Goal: Task Accomplishment & Management: Use online tool/utility

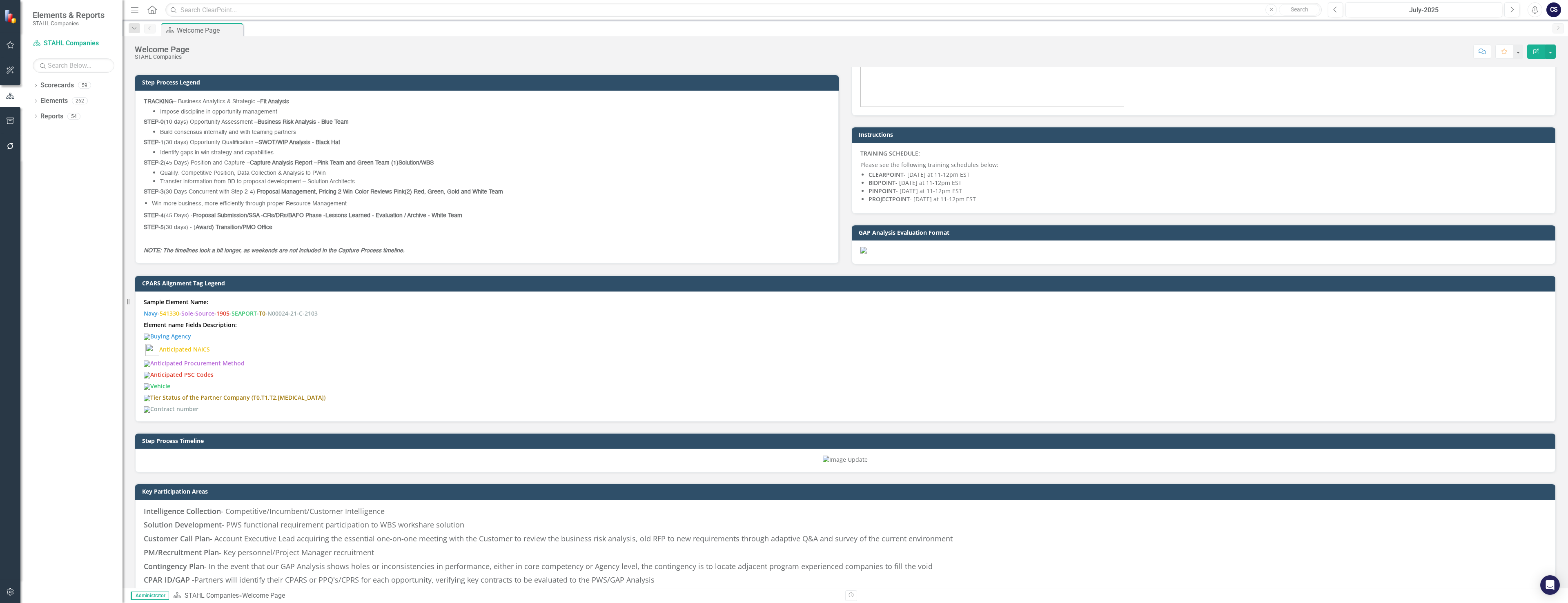
scroll to position [612, 0]
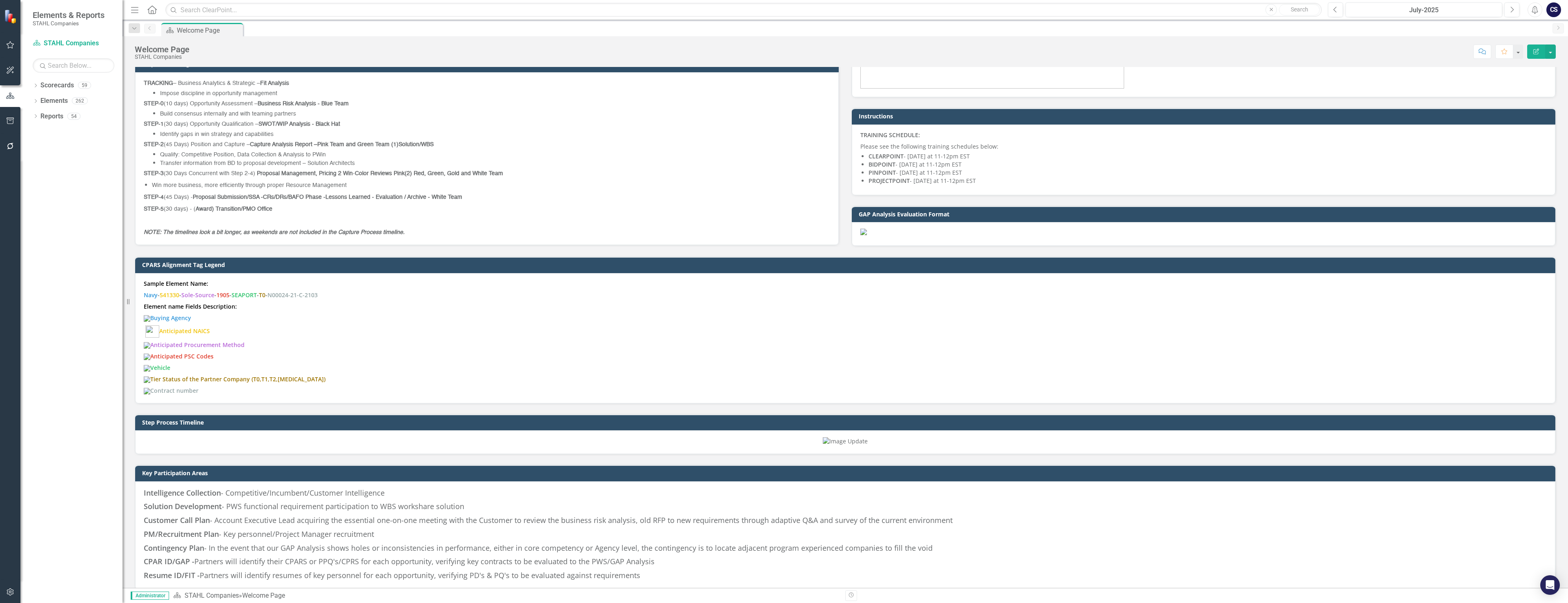
drag, startPoint x: 403, startPoint y: 228, endPoint x: 197, endPoint y: 145, distance: 222.1
click at [197, 147] on div "TRACKING – Business Analytics & Strategic – Fit Analysis Impose discipline in o…" at bounding box center [487, 157] width 687 height 158
drag, startPoint x: 144, startPoint y: 84, endPoint x: 338, endPoint y: 125, distance: 198.3
click at [338, 125] on div "TRACKING – Business Analytics & Strategic – Fit Analysis Impose discipline in o…" at bounding box center [487, 157] width 687 height 158
click at [522, 118] on p "STEP-1 (30 days) Opportunity Qualification – SWOT/WIP Analysis - Black Hat" at bounding box center [487, 124] width 687 height 12
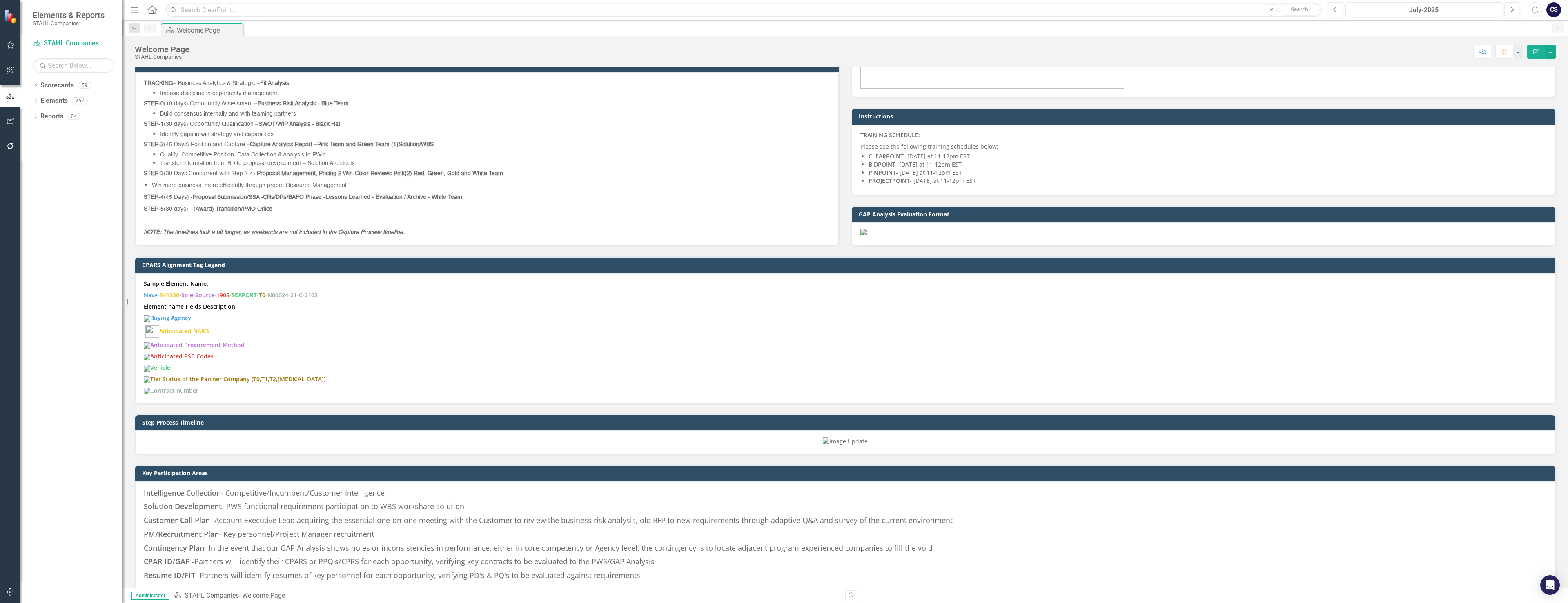
click at [522, 118] on p "STEP-1 (30 days) Opportunity Qualification – SWOT/WIP Analysis - Black Hat" at bounding box center [487, 124] width 687 height 12
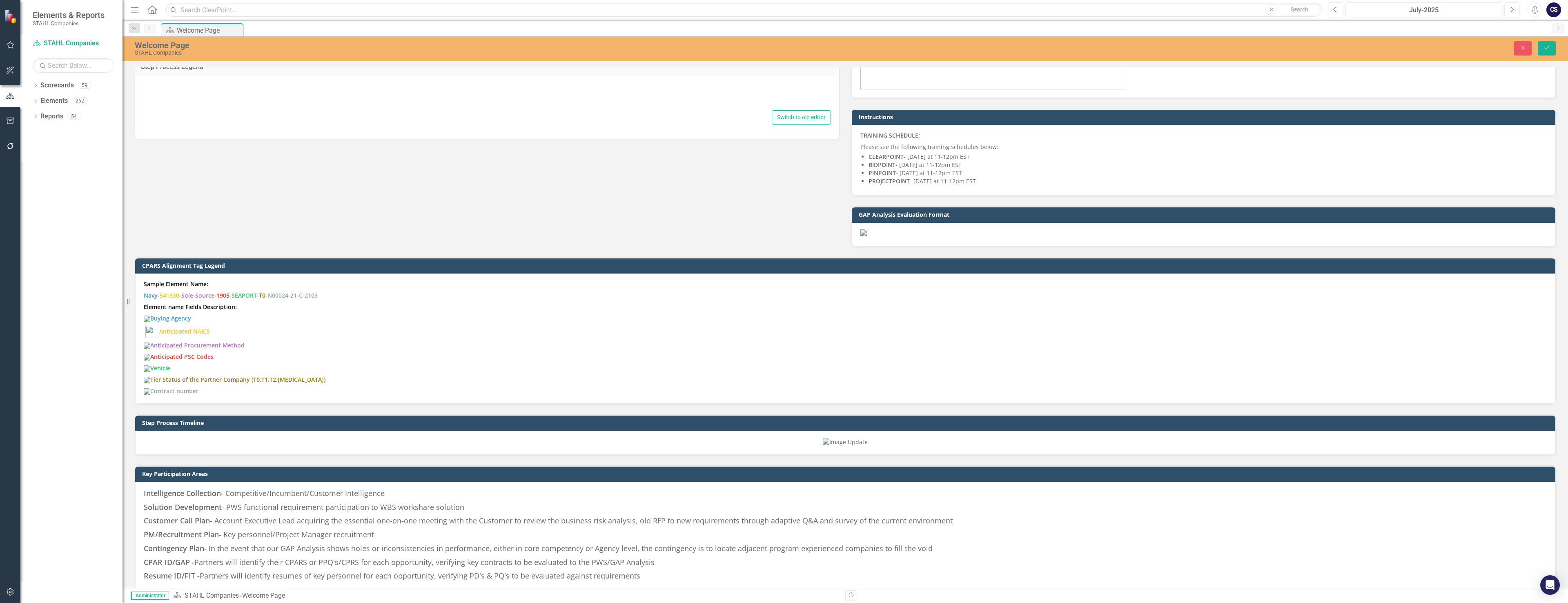
type textarea "<p style="box-sizing: inherit; margin-bottom: 0.625rem; margin-top: 0px; word-b…"
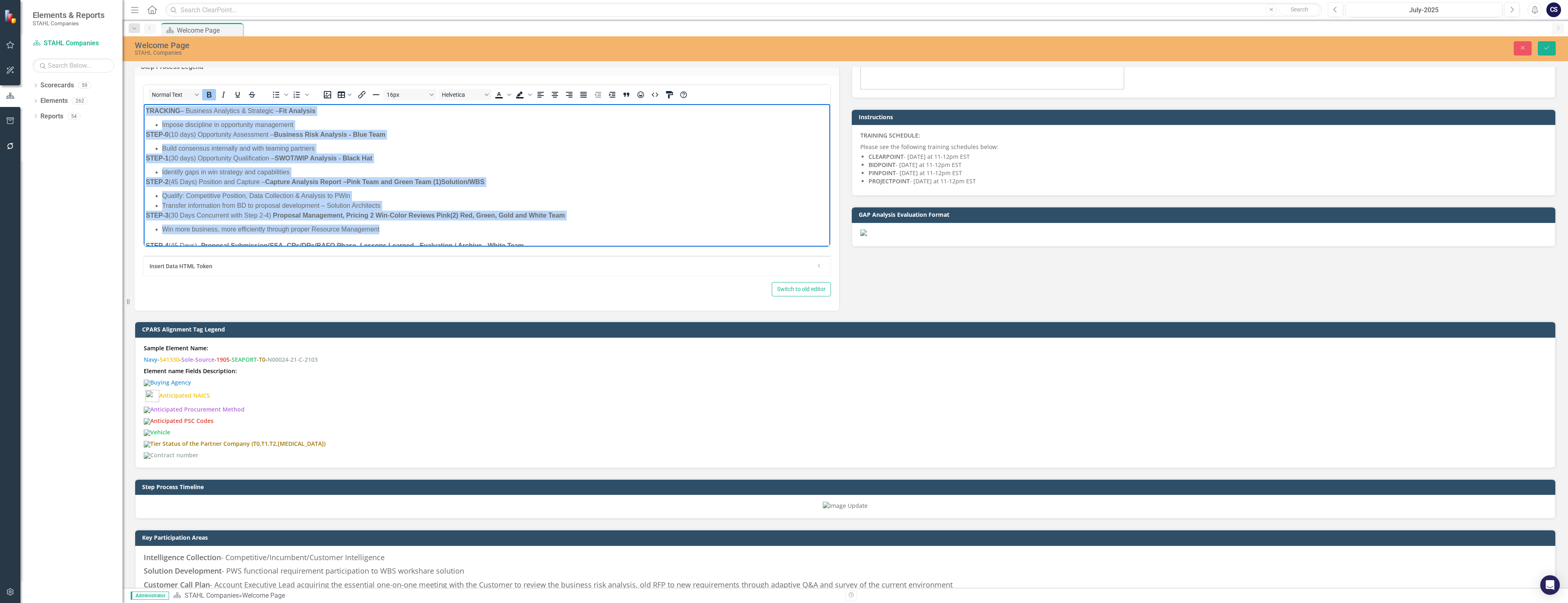
scroll to position [61, 0]
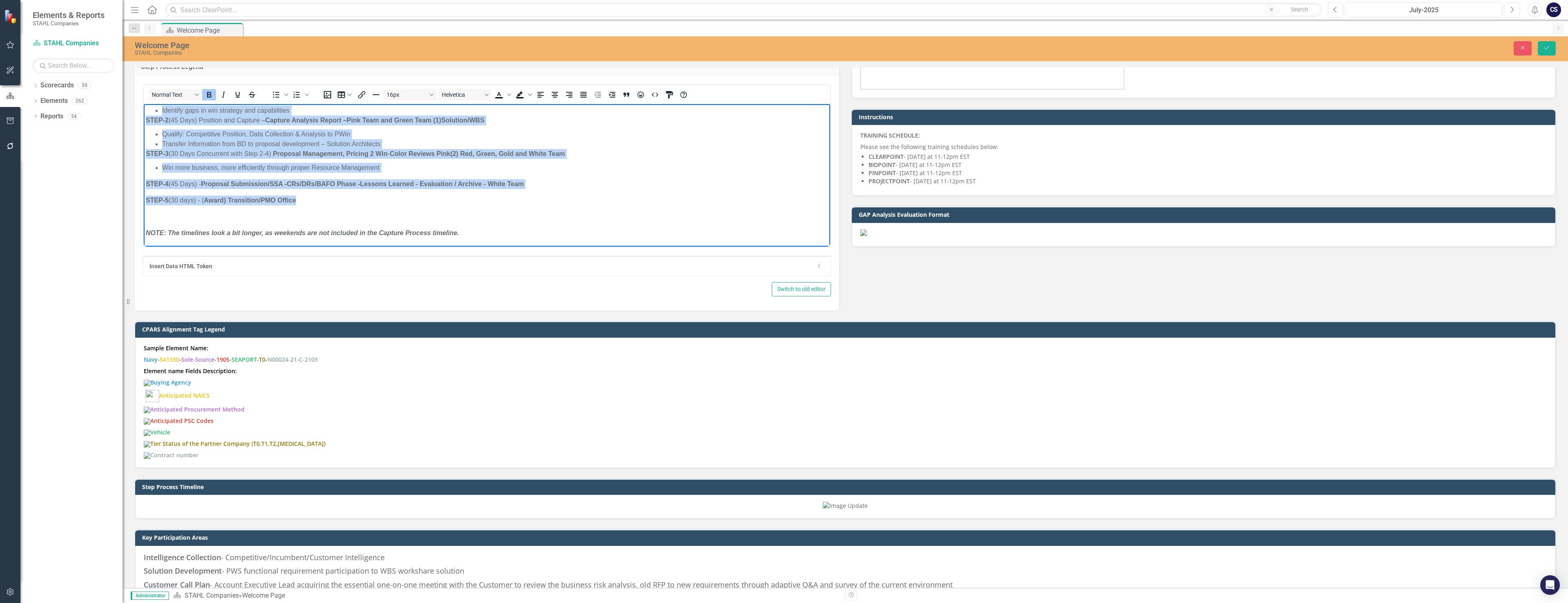
drag, startPoint x: 144, startPoint y: 110, endPoint x: 432, endPoint y: 205, distance: 303.3
click at [432, 205] on body "TRACKING – Business Analytics & Strategic – Fit Analysis Impose discipline in o…" at bounding box center [487, 144] width 687 height 204
copy body "TRACKING – Business Analytics & Strategic – Fit Analysis Impose discipline in o…"
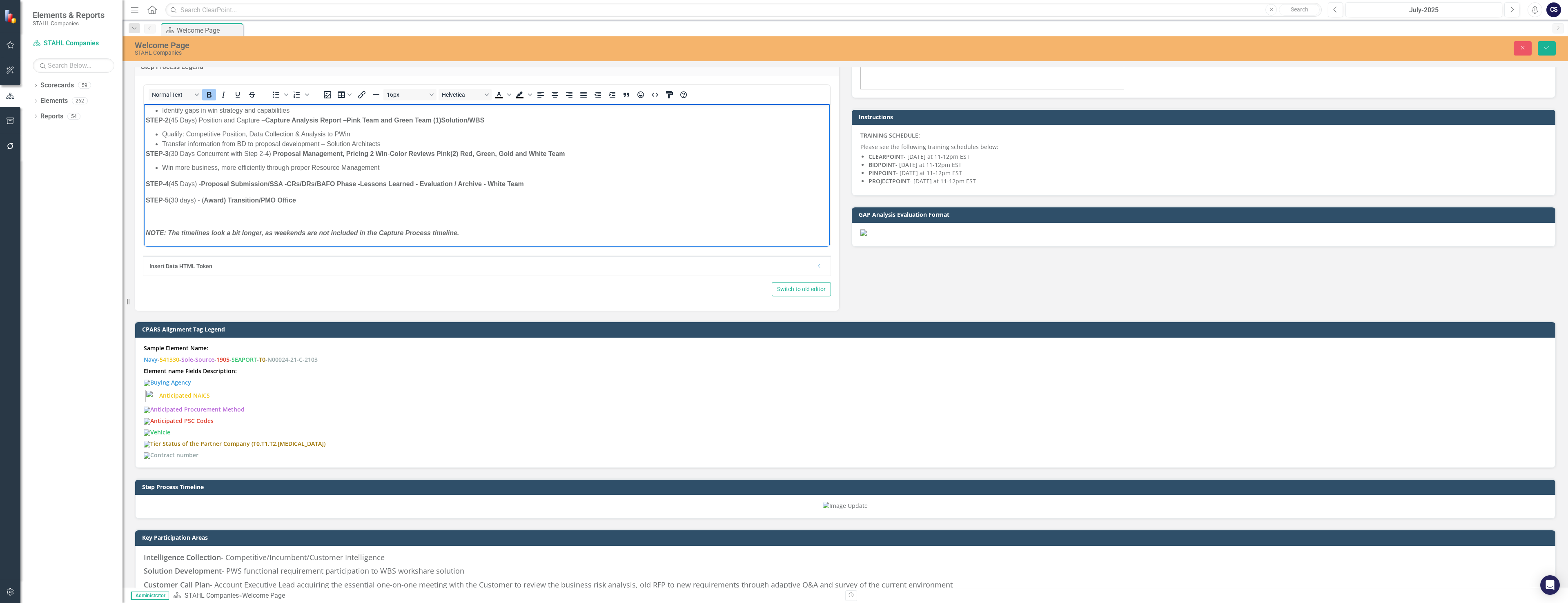
click at [414, 220] on p "Rich Text Area. Press ALT-0 for help." at bounding box center [486, 217] width 682 height 10
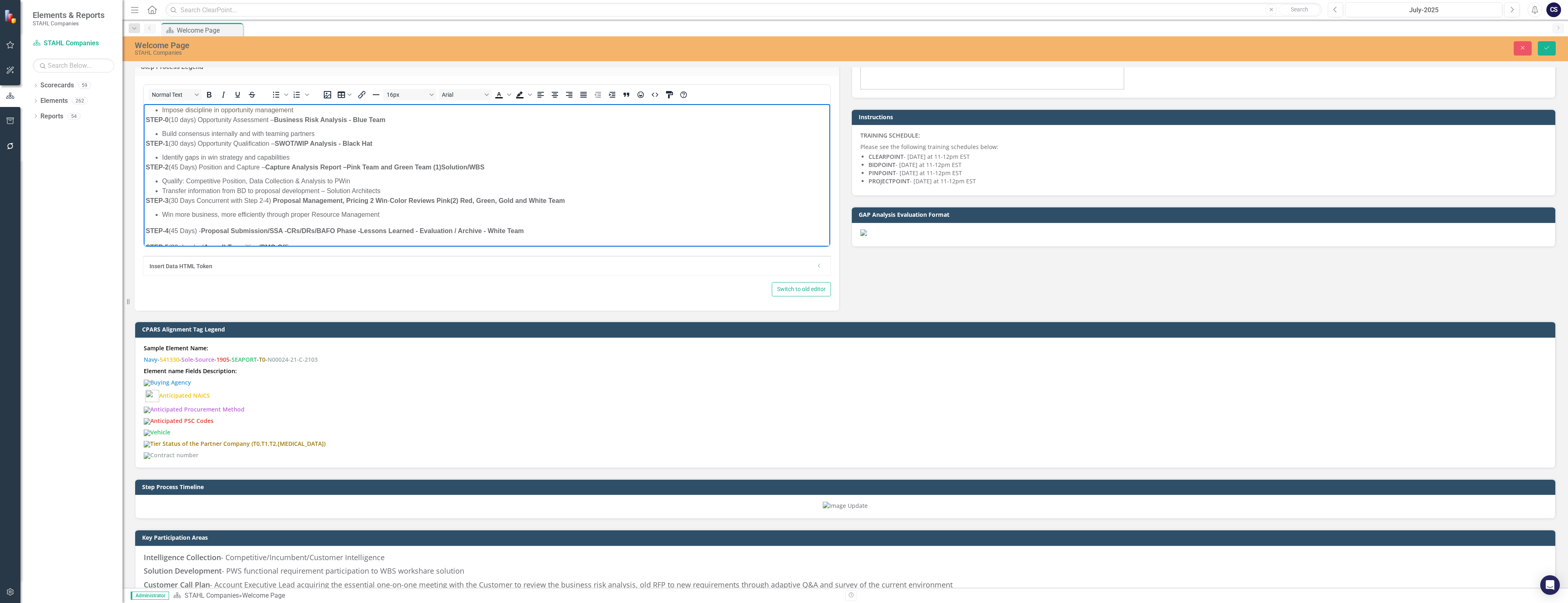
scroll to position [0, 0]
click at [401, 181] on strong "Pink Team and Green Team (1)" at bounding box center [394, 181] width 94 height 7
drag, startPoint x: 438, startPoint y: 181, endPoint x: 401, endPoint y: 186, distance: 37.3
click at [401, 186] on p "STEP-2 (45 Days) Position and Capture – Capture Analysis Report – Pink Team and…" at bounding box center [486, 182] width 682 height 10
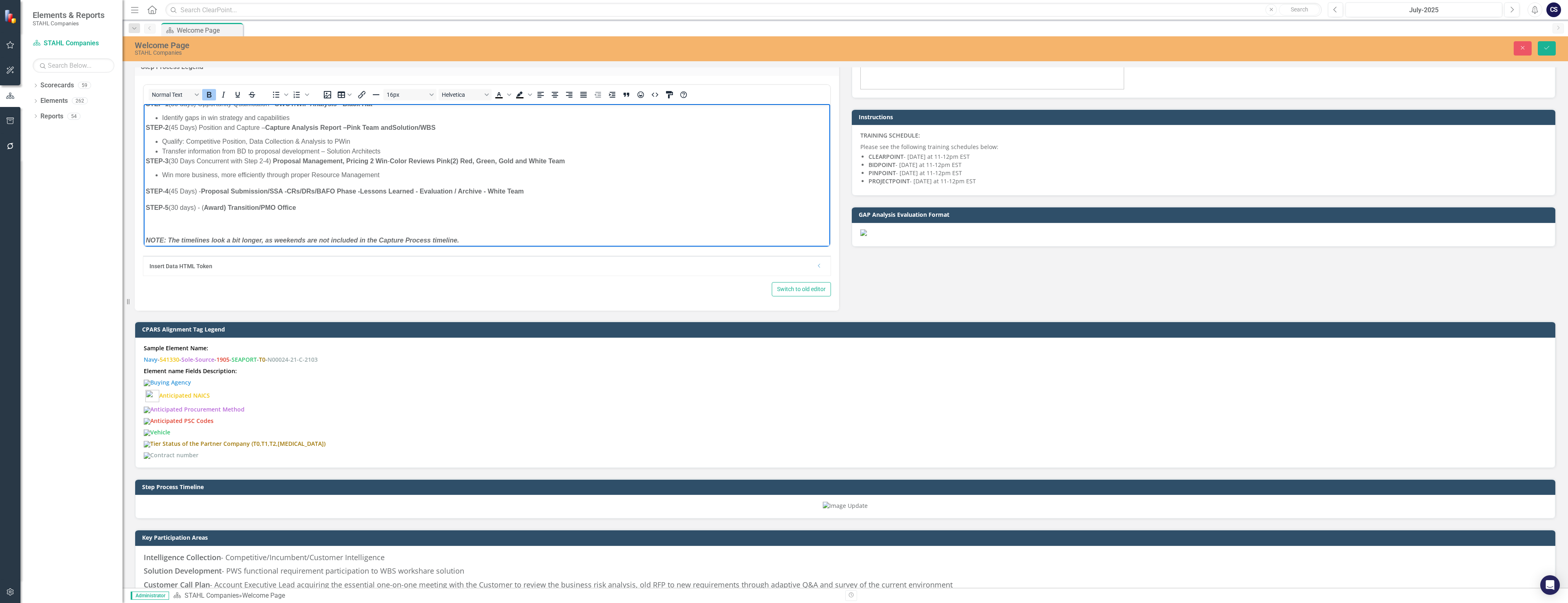
scroll to position [61, 0]
click at [348, 153] on strong "Proposal Management, Pricing 2 Win" at bounding box center [330, 153] width 115 height 7
click at [276, 152] on strong "Proposal Management, Green Team Pricing 2 Win" at bounding box center [349, 153] width 152 height 7
drag, startPoint x: 385, startPoint y: 153, endPoint x: 279, endPoint y: 152, distance: 106.0
click at [279, 152] on strong "Proposal Management assignment, Green Team Pricing 2 Win" at bounding box center [368, 153] width 190 height 7
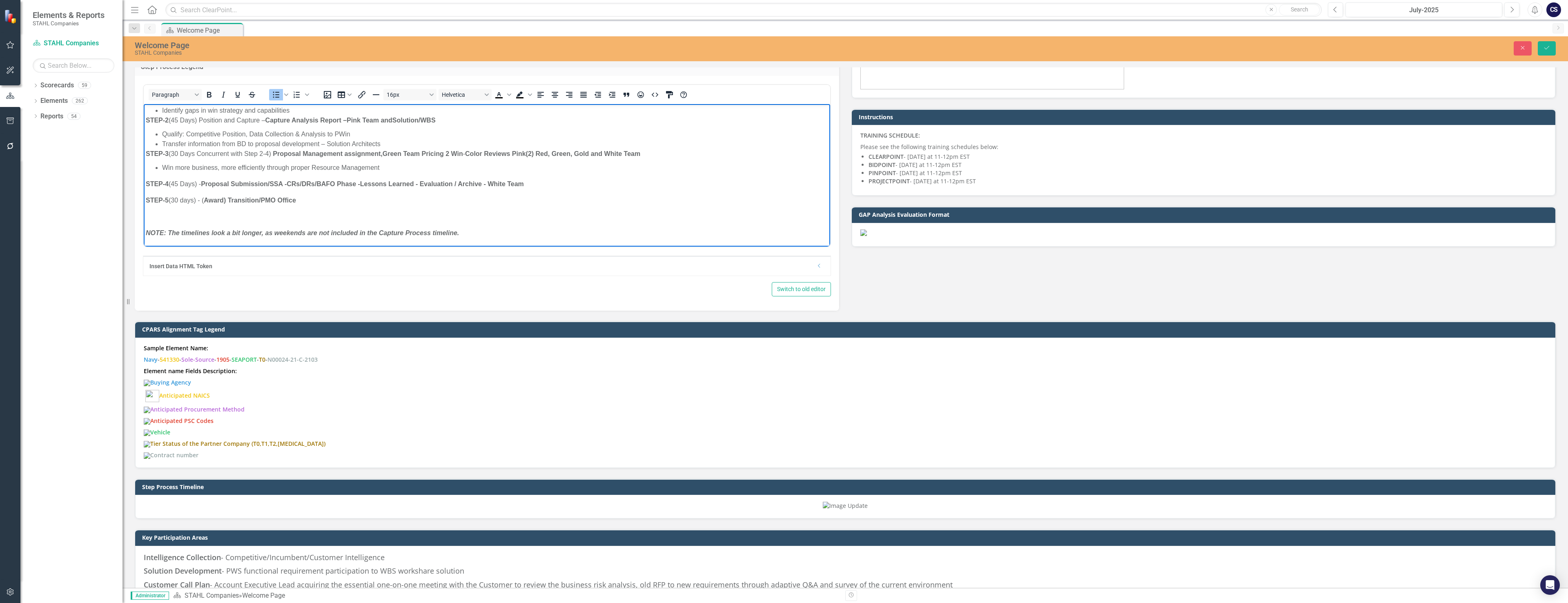
click at [396, 163] on li "Win more business, more efficiently through proper Resource Management" at bounding box center [495, 168] width 666 height 10
drag, startPoint x: 385, startPoint y: 152, endPoint x: 384, endPoint y: 157, distance: 5.1
click at [385, 154] on strong "Proposal Management assignment, Green Team Pricing 2 Win" at bounding box center [368, 153] width 190 height 7
drag, startPoint x: 610, startPoint y: 153, endPoint x: 432, endPoint y: 153, distance: 178.0
click at [432, 153] on p "STEP-3 ( 30 Days Concurrent with Step 2-4 ) Proposal Management/ Green Team Pri…" at bounding box center [486, 154] width 682 height 10
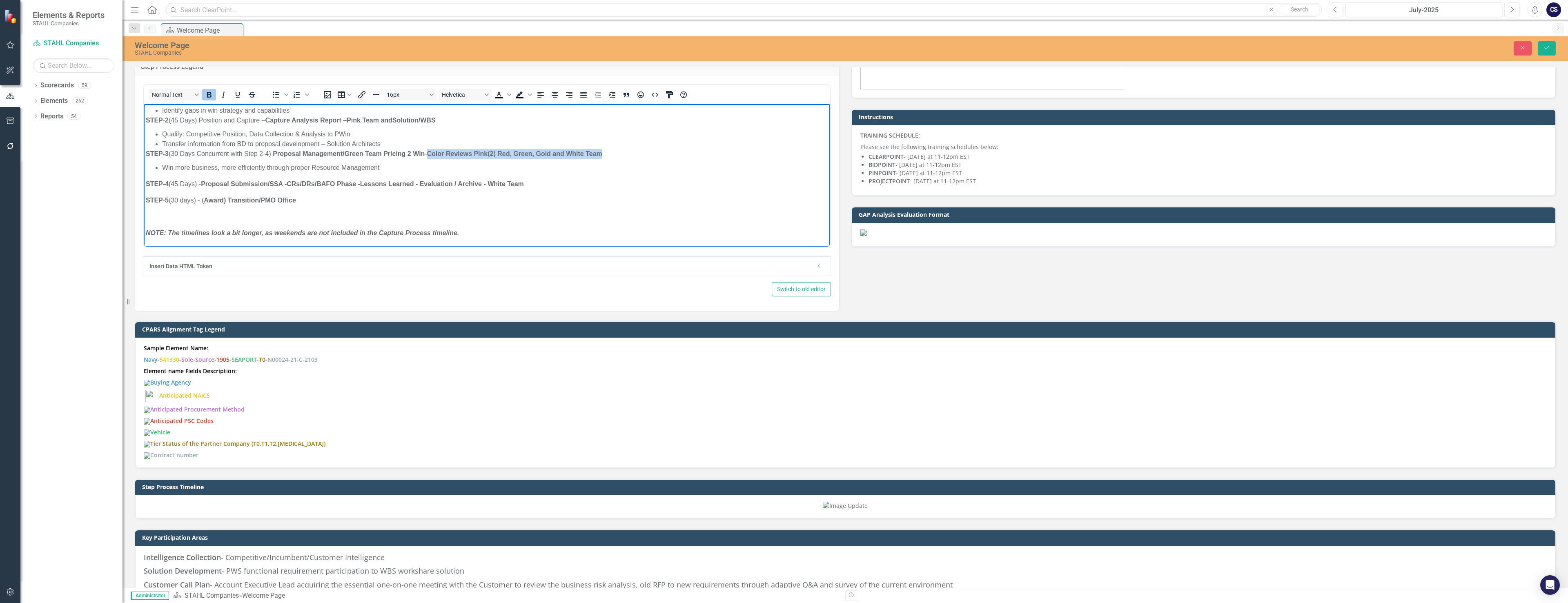
copy span "Color Reviews Pink(2) Red, Green, Gold and White Team"
drag, startPoint x: 540, startPoint y: 183, endPoint x: 497, endPoint y: 182, distance: 43.0
click at [497, 182] on p "STEP-4 (45 Days) - Proposal Submission/SSA - CRs/DRs/BAFO Phase - Lessons Learn…" at bounding box center [486, 184] width 682 height 10
click at [467, 181] on strong "Lessons Learned - Evaluation / Archive" at bounding box center [421, 184] width 122 height 7
drag, startPoint x: 460, startPoint y: 184, endPoint x: 291, endPoint y: 180, distance: 169.0
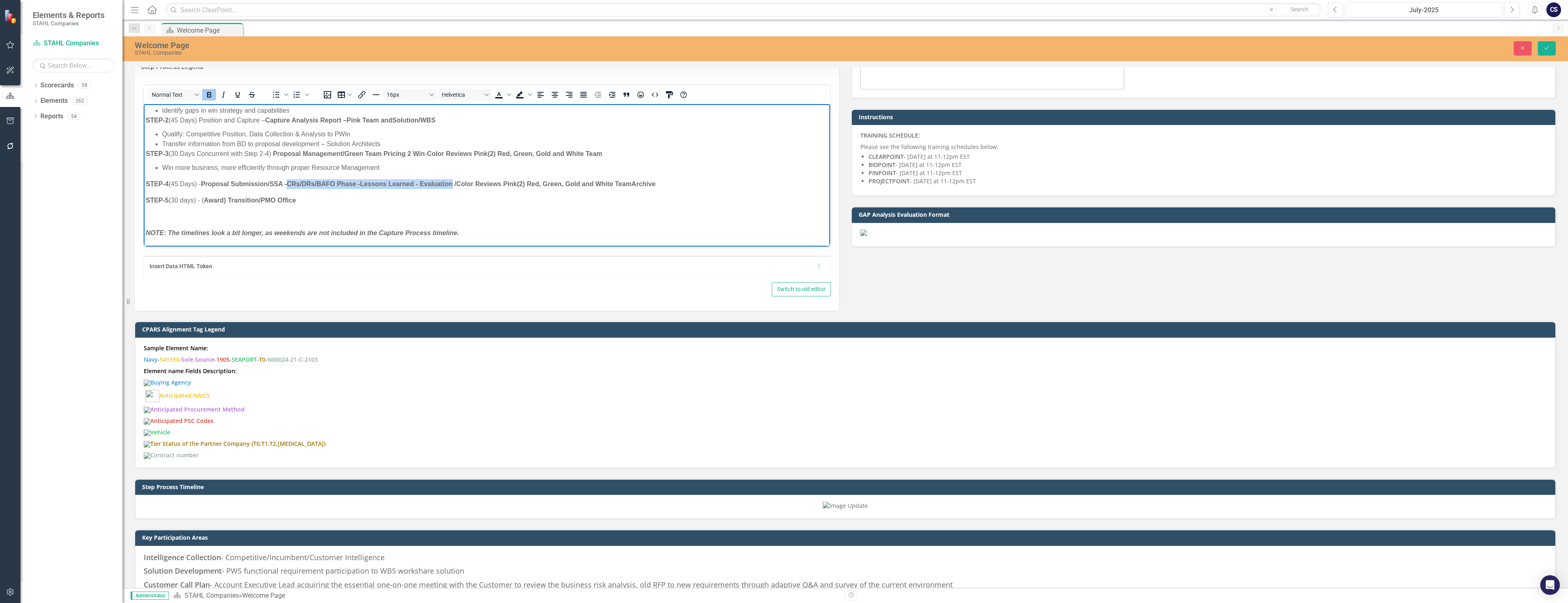
click at [291, 181] on span "STEP-4 (45 Days) - Proposal Submission/SSA - CRs/DRs/BAFO Phase - Lessons Learn…" at bounding box center [400, 184] width 509 height 7
click at [204, 199] on span "STEP-5 (30 days) - ( Award) Transition/PMO Office" at bounding box center [220, 200] width 150 height 7
click at [472, 163] on li "Win more business, more efficiently through proper Resource Management" at bounding box center [495, 168] width 666 height 10
click at [493, 183] on strong "/ Color Reviews Pink(2) Red, Green, Gold and White Team / Archive" at bounding box center [390, 184] width 206 height 7
click at [365, 183] on strong "/ Color Reviews Pink(2) Red, Green, Gold and White Team / Archive" at bounding box center [390, 184] width 206 height 7
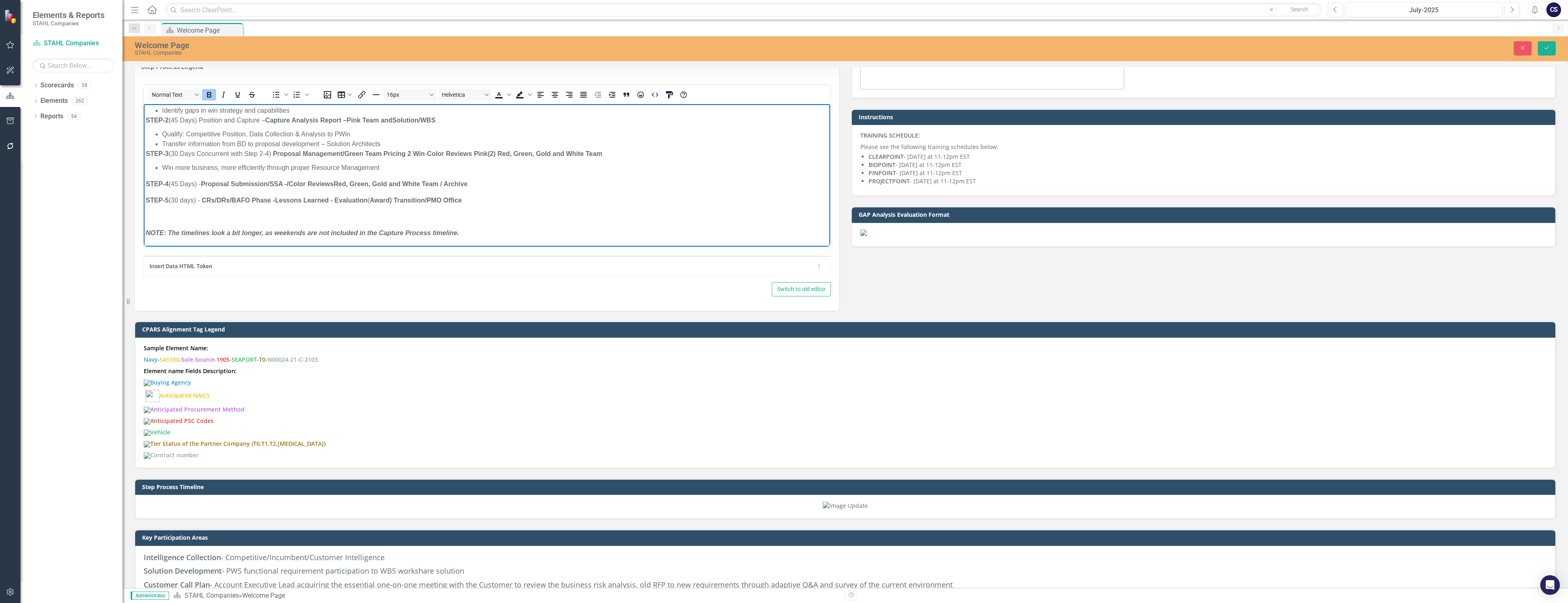
click at [359, 183] on strong "/ Color Reviews Red, Green, Gold and White Team / Archive" at bounding box center [377, 184] width 181 height 7
click at [292, 183] on strong "/ Color Reviews Red, Green Final, Gold and White Team / Archive" at bounding box center [385, 184] width 198 height 7
click at [277, 186] on strong "Proposal Submission/SSA" at bounding box center [242, 184] width 82 height 7
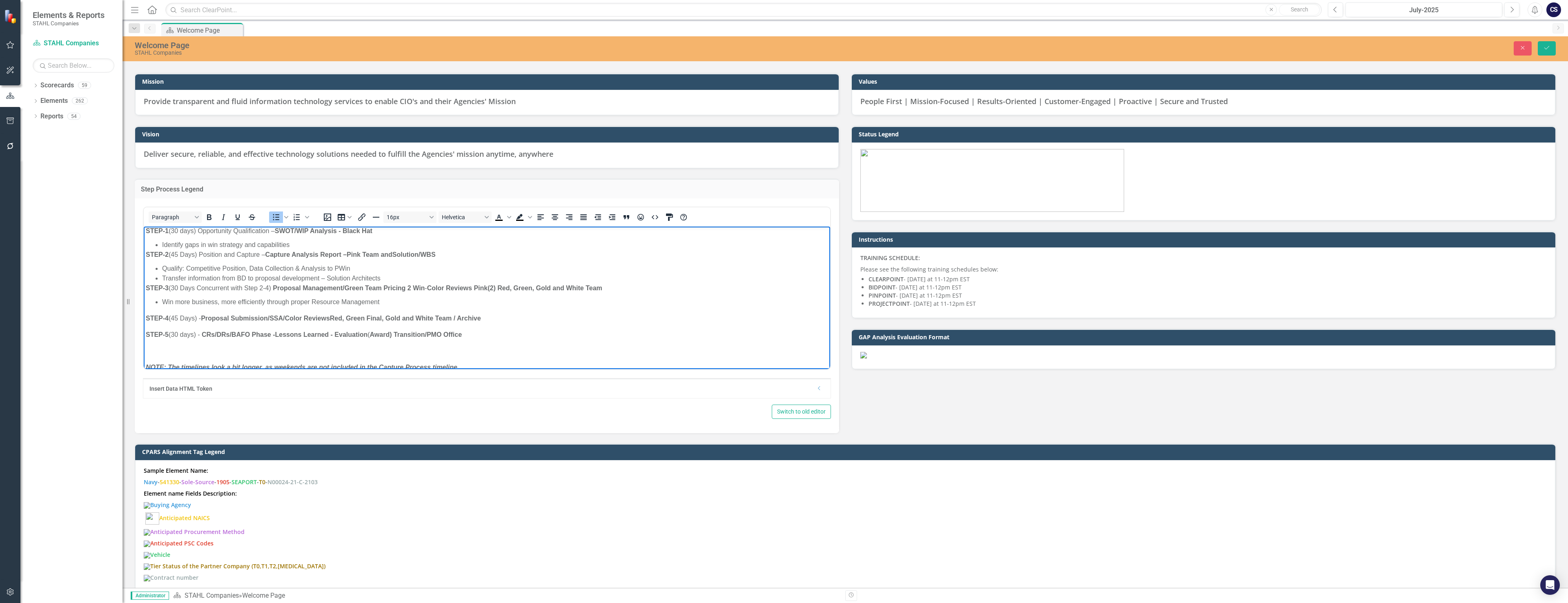
scroll to position [0, 0]
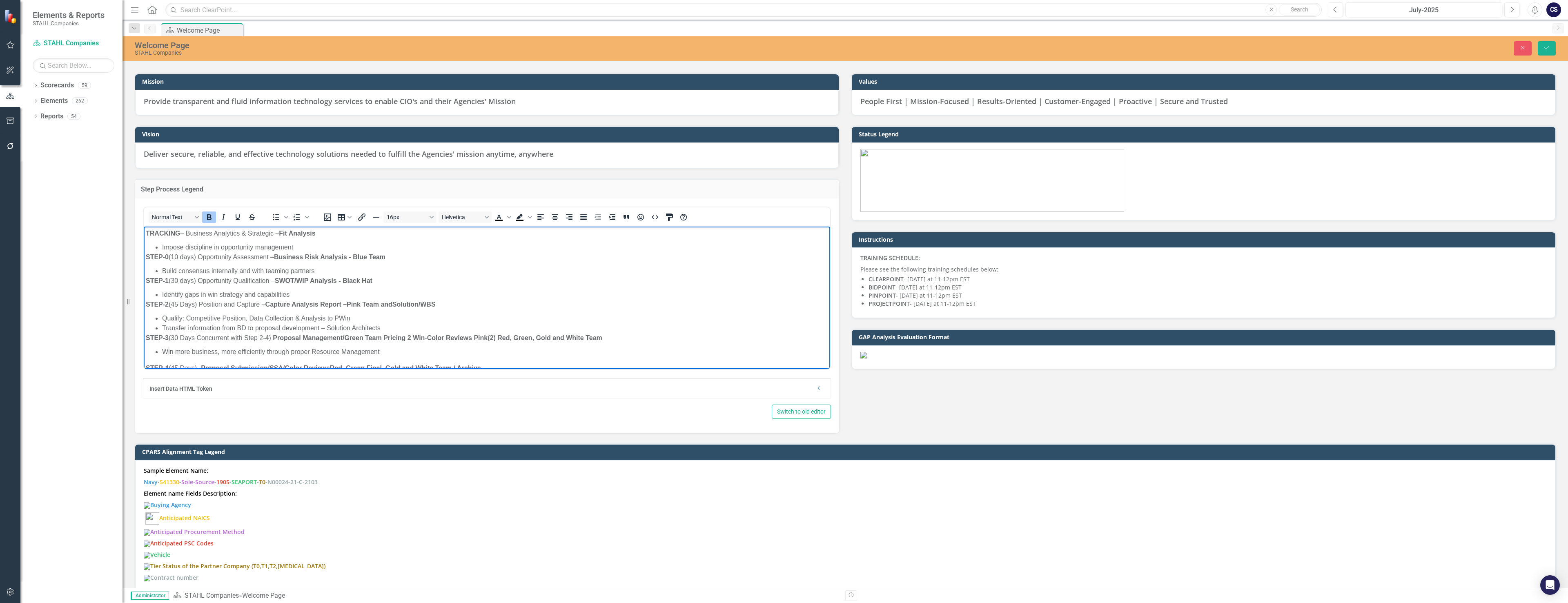
click at [350, 255] on strong "Business Risk Analysis - Blue Team" at bounding box center [329, 257] width 111 height 7
click at [315, 271] on li "Build consensus internally and with teaming partners" at bounding box center [495, 271] width 666 height 10
click at [312, 279] on strong "SWOT/WIP Analysis - Black Hat" at bounding box center [323, 280] width 97 height 7
drag, startPoint x: 292, startPoint y: 281, endPoint x: 276, endPoint y: 282, distance: 16.0
click at [276, 282] on span "STEP-1 (30 days) Opportunity Qualification – GAP Analysis - Black Hat" at bounding box center [249, 280] width 207 height 7
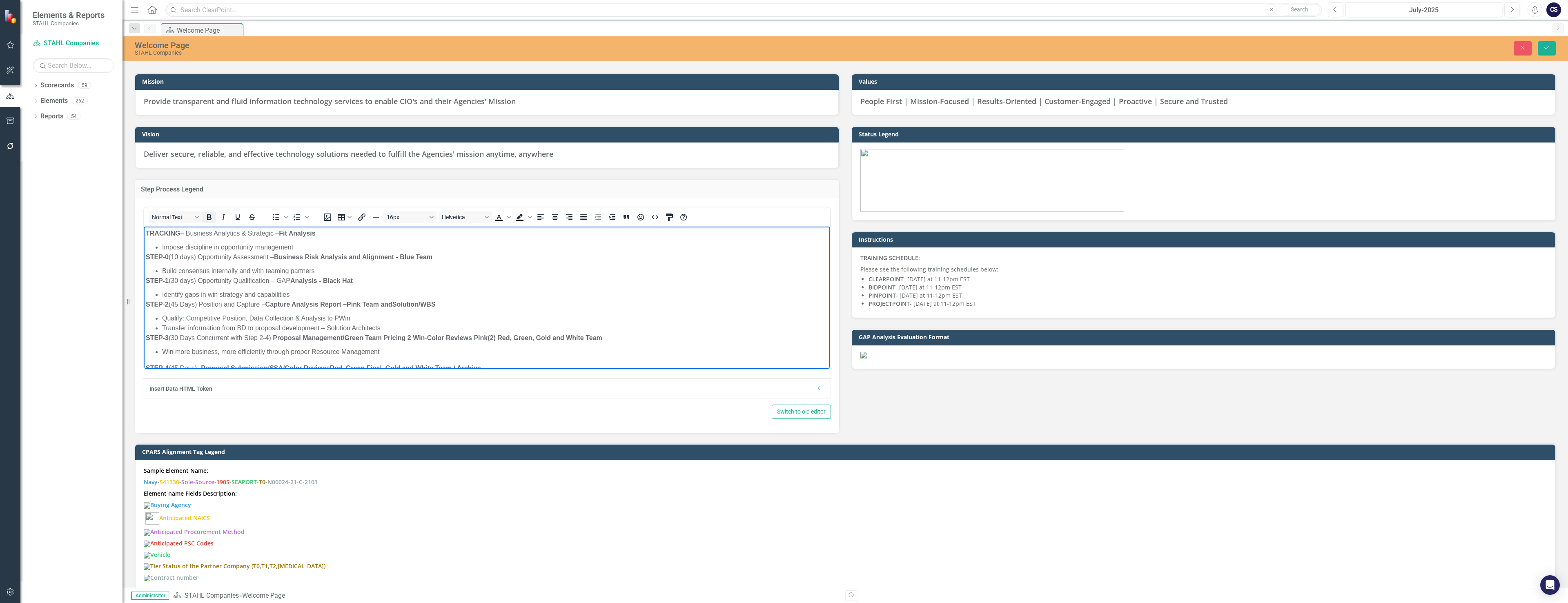
click at [209, 218] on icon "Bold" at bounding box center [209, 217] width 10 height 10
click at [331, 287] on body "TRACKING – Business Analytics & Strategic – Fit Analysis Impose discipline in o…" at bounding box center [487, 328] width 687 height 204
click at [289, 280] on strong "GAP" at bounding box center [281, 280] width 14 height 7
click at [207, 293] on span "Identify gaps in win strategy and capabilities" at bounding box center [225, 294] width 127 height 7
click at [195, 291] on span "Identify gaps in team and FIT-Resumes win strategy and capabilities" at bounding box center [261, 294] width 198 height 7
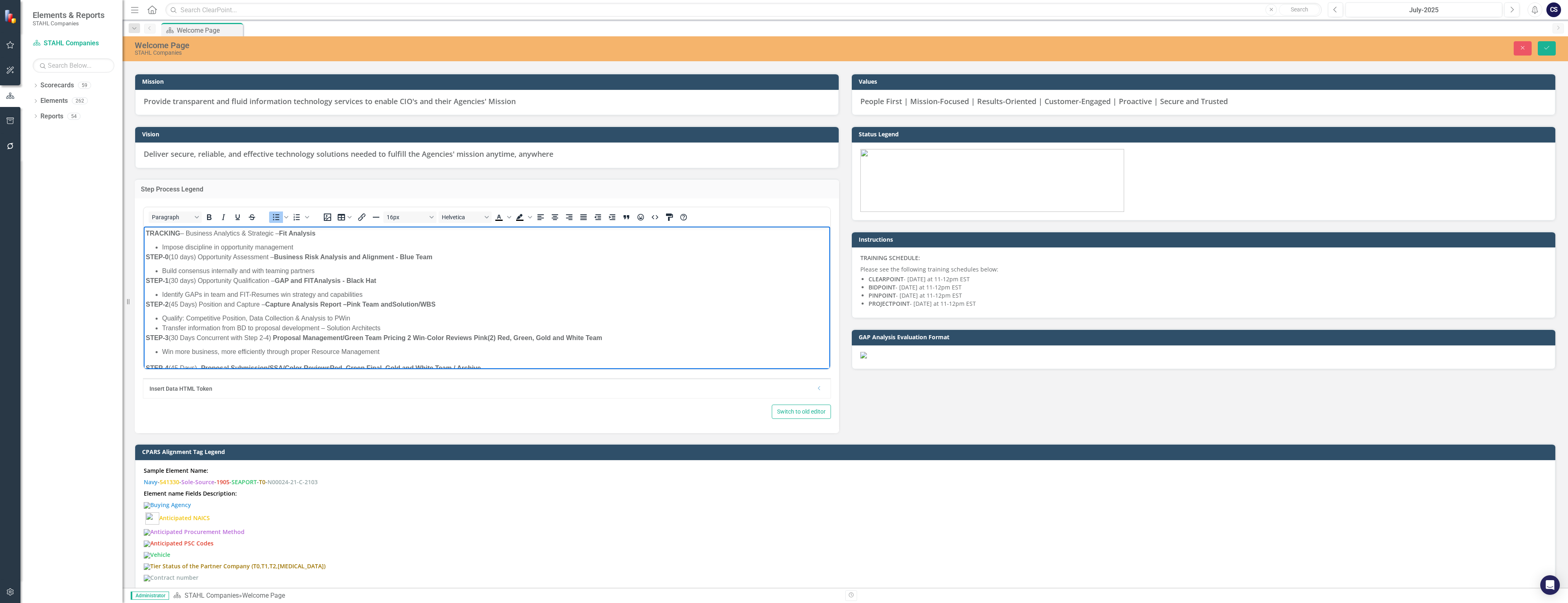
click at [225, 293] on span "Identify GAPs in team and FIT-Resumes win strategy and capabilities" at bounding box center [262, 294] width 200 height 7
click at [315, 293] on span "Identify GAPs in team experience and FIT-Resumes win strategy and capabilities" at bounding box center [279, 294] width 234 height 7
click at [285, 292] on span "Identify GAPs in team experience and FIT-Resumes win strategy and capabilities" at bounding box center [279, 294] width 234 height 7
click at [315, 293] on span "Identify GAPs in team experience and FIT-Resumes win strategy and capabilities" at bounding box center [279, 294] width 234 height 7
click at [315, 295] on span "Identify GAPs in team experience and FIT-Resumes positioning our win strategy a…" at bounding box center [301, 294] width 279 height 7
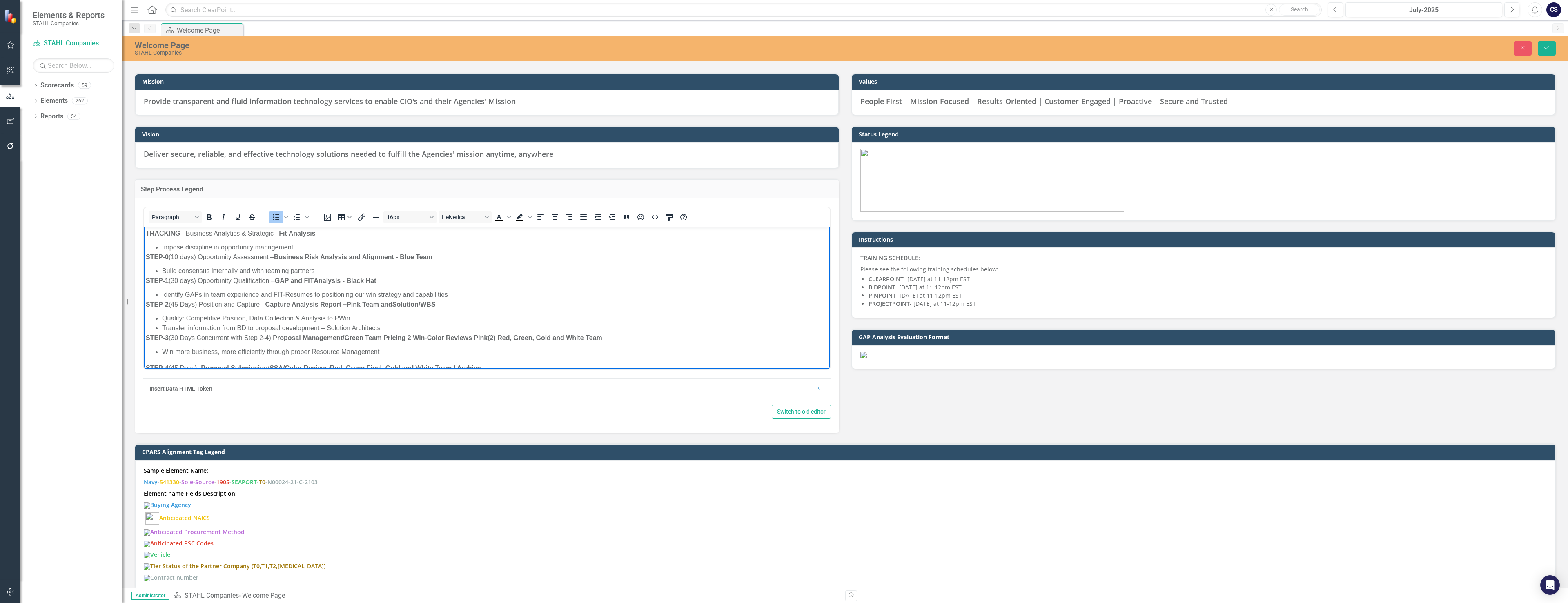
click at [413, 293] on span "Identify GAPs in team experience and FIT-Resumes to positioning our win strateg…" at bounding box center [305, 294] width 286 height 7
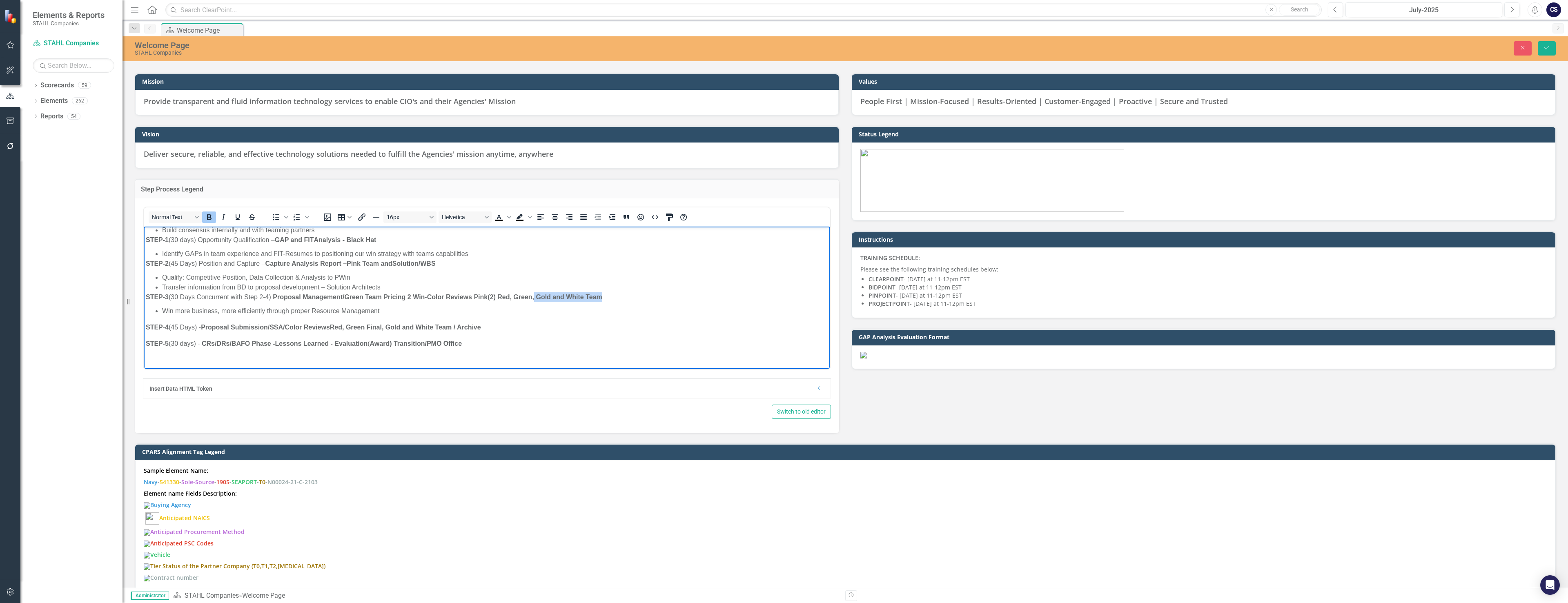
drag, startPoint x: 616, startPoint y: 297, endPoint x: 540, endPoint y: 295, distance: 76.0
click at [540, 295] on p "STEP-3 ( 30 Days Concurrent with Step 2-4 ) Proposal Management/ Green Team Pri…" at bounding box center [486, 297] width 682 height 10
click at [434, 296] on strong "Color Review" at bounding box center [448, 296] width 41 height 7
drag, startPoint x: 467, startPoint y: 296, endPoint x: 432, endPoint y: 299, distance: 35.1
click at [432, 299] on p "STEP-3 ( 30 Days Concurrent with Step 2-4 ) Proposal Management/ Green Team Pri…" at bounding box center [486, 297] width 682 height 10
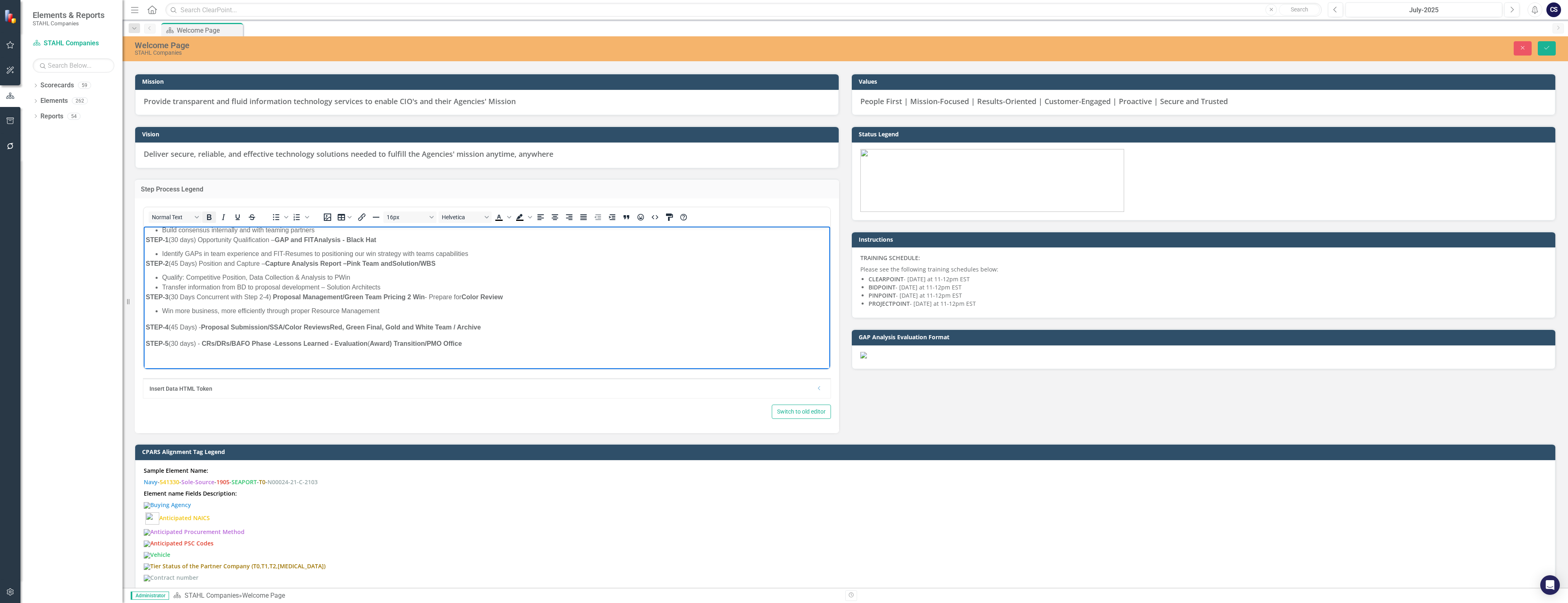
click at [210, 217] on icon "Bold" at bounding box center [209, 217] width 4 height 5
click at [456, 305] on body "TRACKING – Business Analytics & Strategic – Fit Analysis Impose discipline in o…" at bounding box center [487, 287] width 687 height 204
click at [512, 274] on p "STEP-3 ( 30 Days Concurrent with Step 2-4 ) Proposal Management/ Green Team Pri…" at bounding box center [486, 276] width 682 height 10
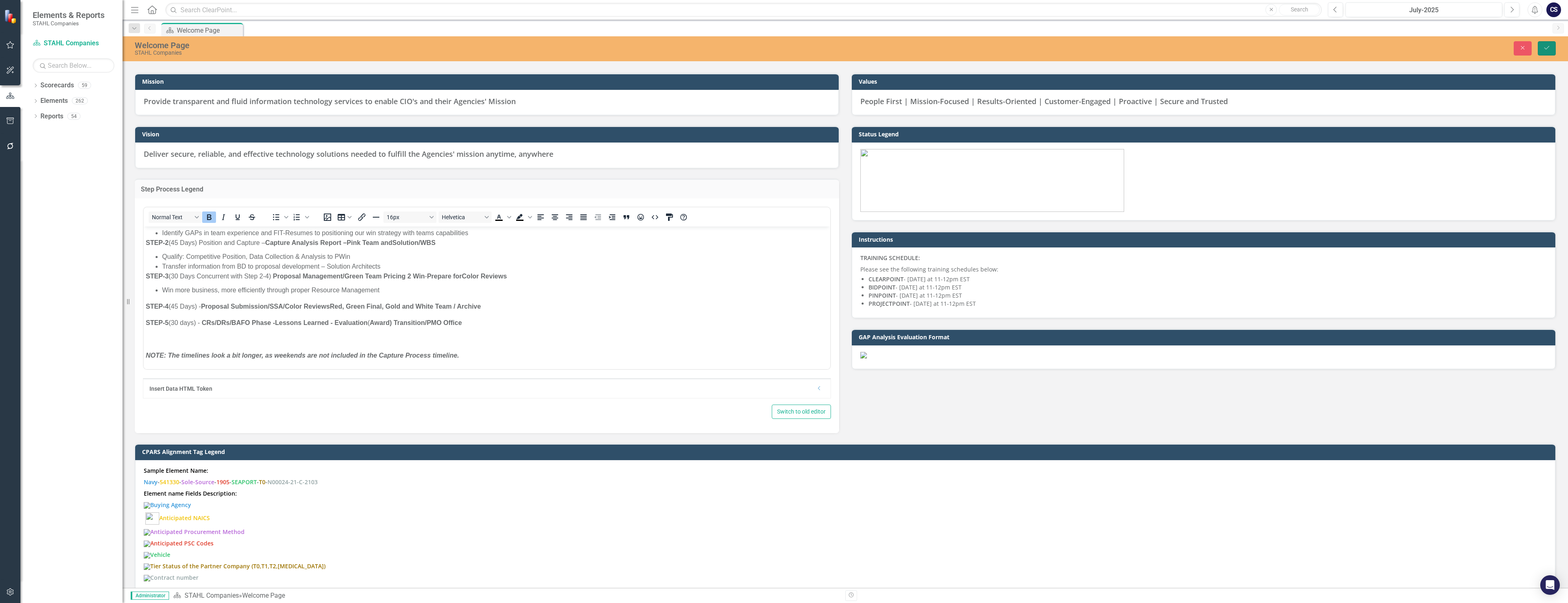
click at [1547, 46] on icon "Save" at bounding box center [1547, 47] width 7 height 5
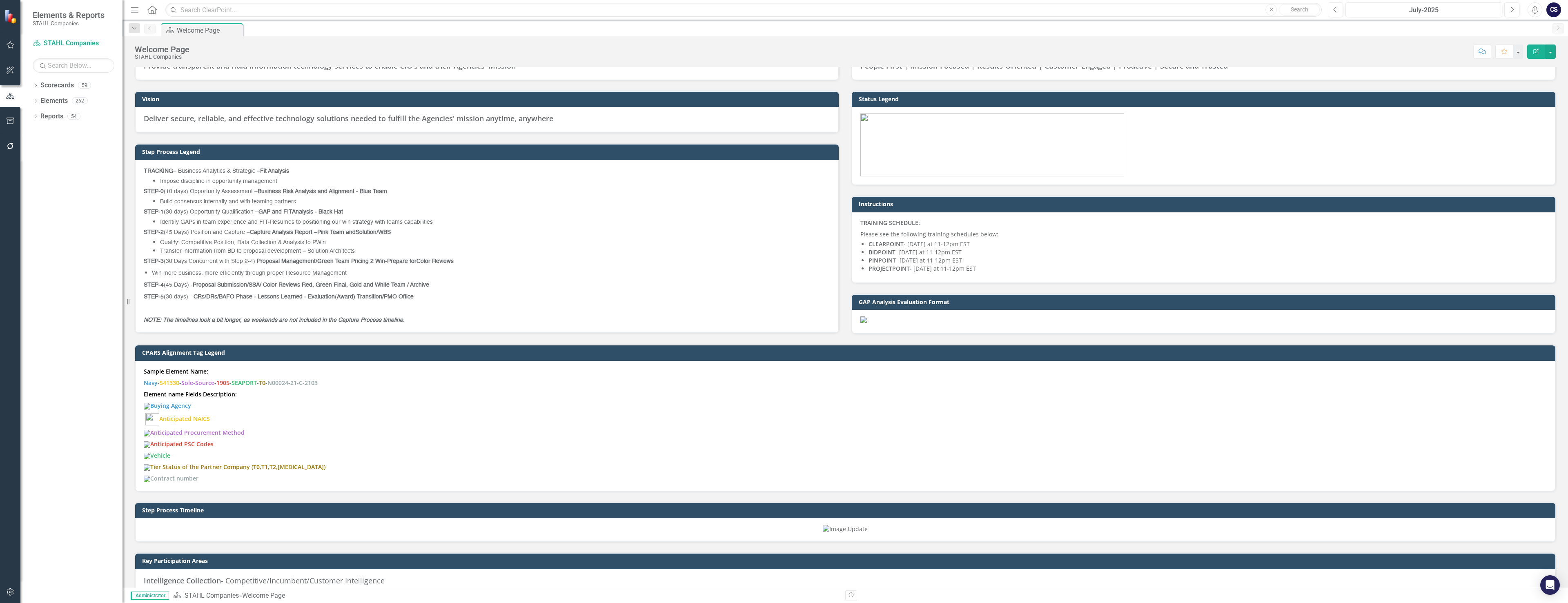
scroll to position [490, 0]
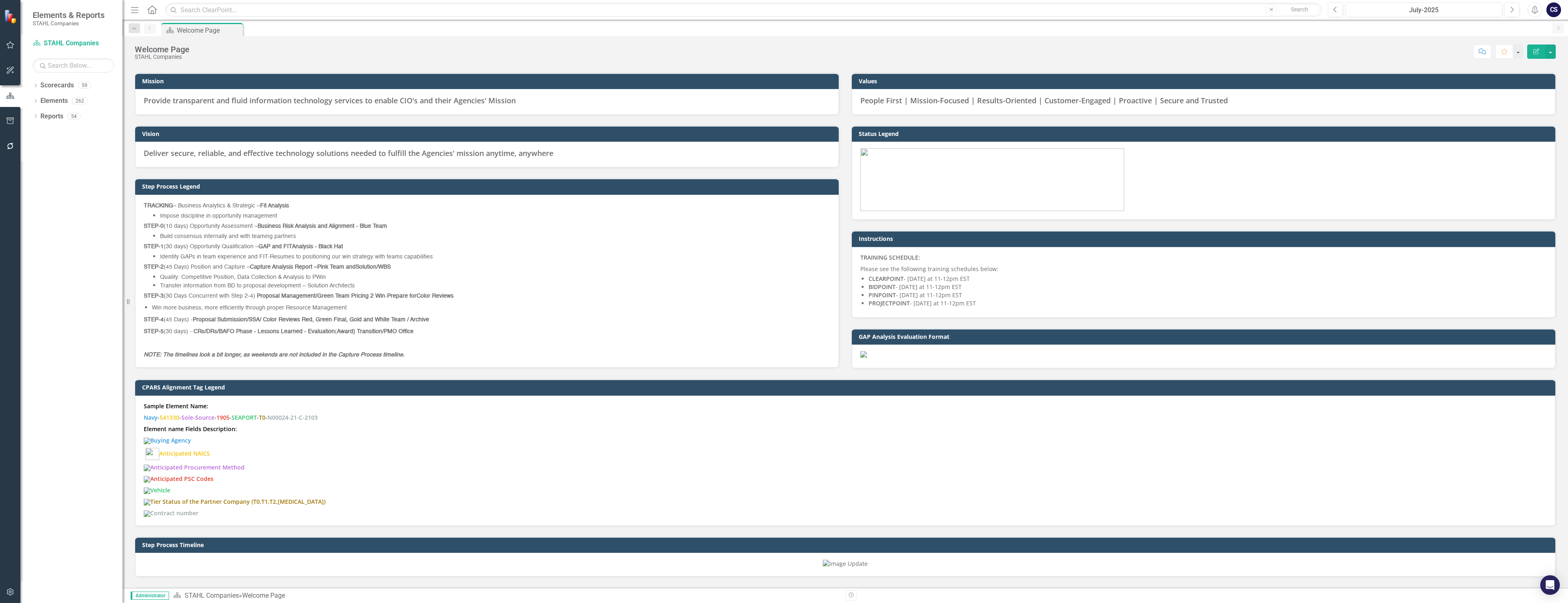
click at [174, 317] on span "STEP-4 (45 Days) - Proposal Submission/SSA / Color Reviews Red, Green Final, Go…" at bounding box center [286, 319] width 285 height 5
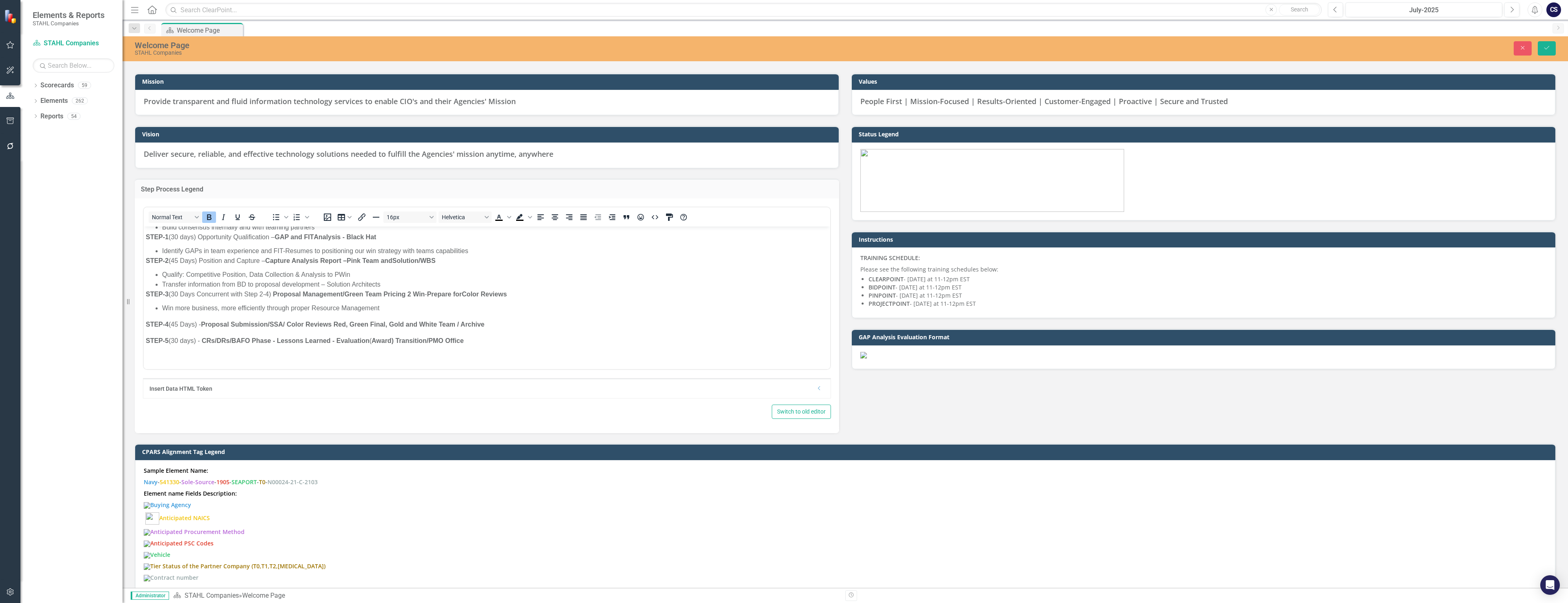
scroll to position [61, 0]
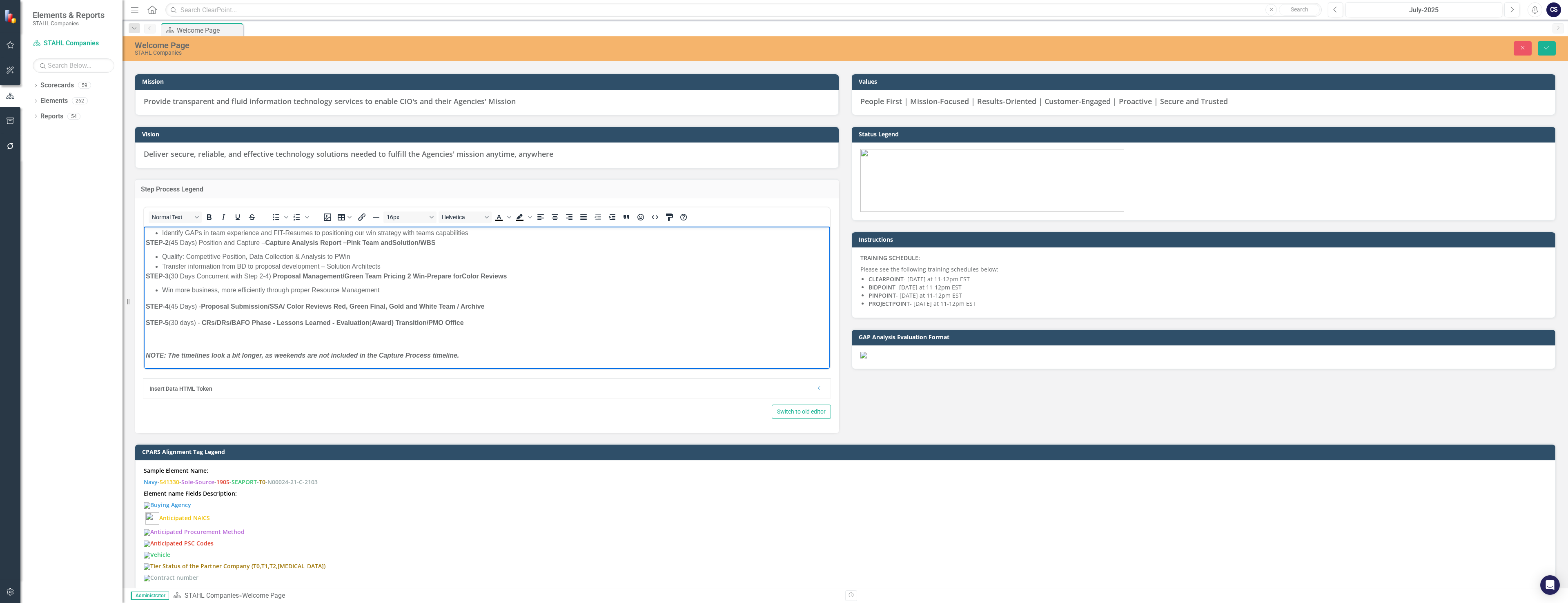
click at [179, 305] on span "STEP-4 (45 Days) - Proposal Submission/SSA / Color Reviews Red, Green Final, Go…" at bounding box center [315, 306] width 339 height 7
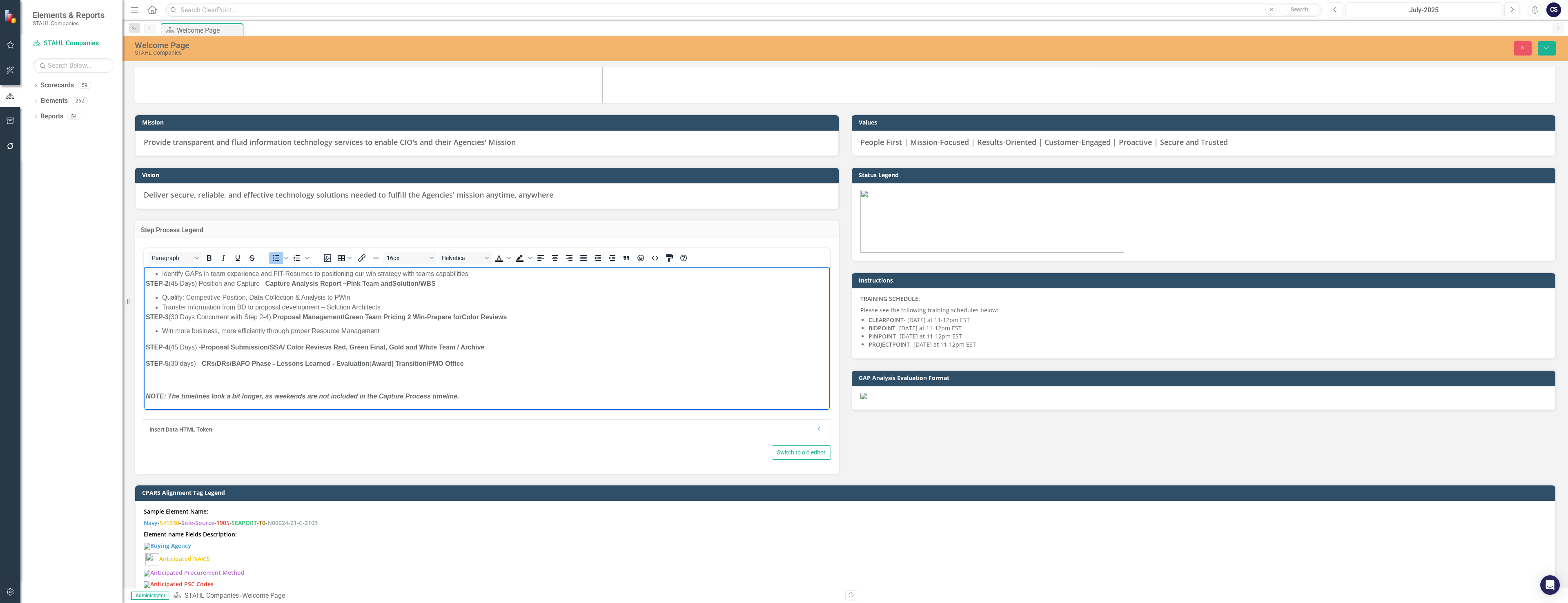
click at [312, 329] on span "Win more business, more efficiently through proper Resource Management" at bounding box center [270, 330] width 217 height 7
click at [298, 297] on span "Qualify: Competitive Position, Data Collection & Analysis to PWin" at bounding box center [256, 297] width 188 height 7
click at [334, 298] on span "Qualify: Competitive Position, Data Collection for Analysis to PWin" at bounding box center [257, 297] width 192 height 7
drag, startPoint x: 293, startPoint y: 346, endPoint x: 272, endPoint y: 348, distance: 21.1
click at [272, 348] on span "STEP-4 (45 Days) - Proposal Submission/SSA / Color Reviews Red, Green Final, Go…" at bounding box center [315, 347] width 339 height 7
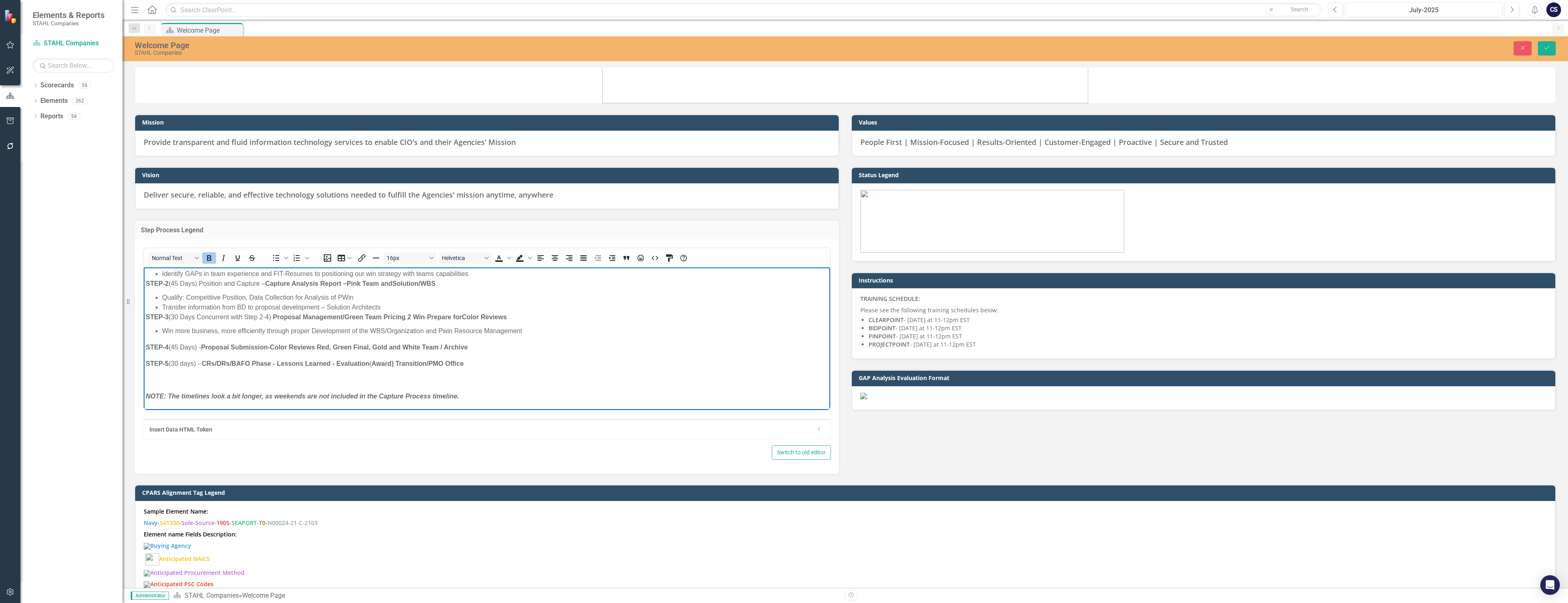
click at [205, 363] on strong "CRs/DRs/BAFO Phase - Lessons Learned - Evaluation" at bounding box center [285, 363] width 168 height 7
click at [208, 363] on strong "/SSA /" at bounding box center [209, 363] width 19 height 7
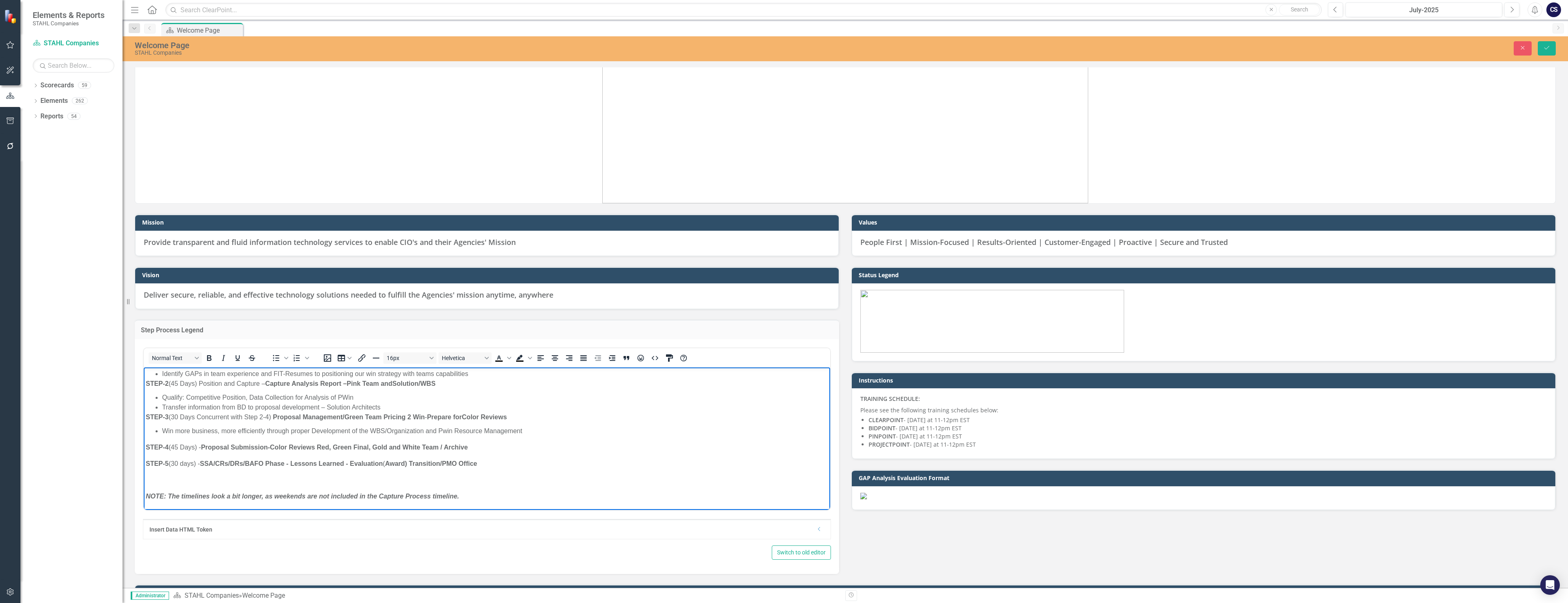
scroll to position [368, 0]
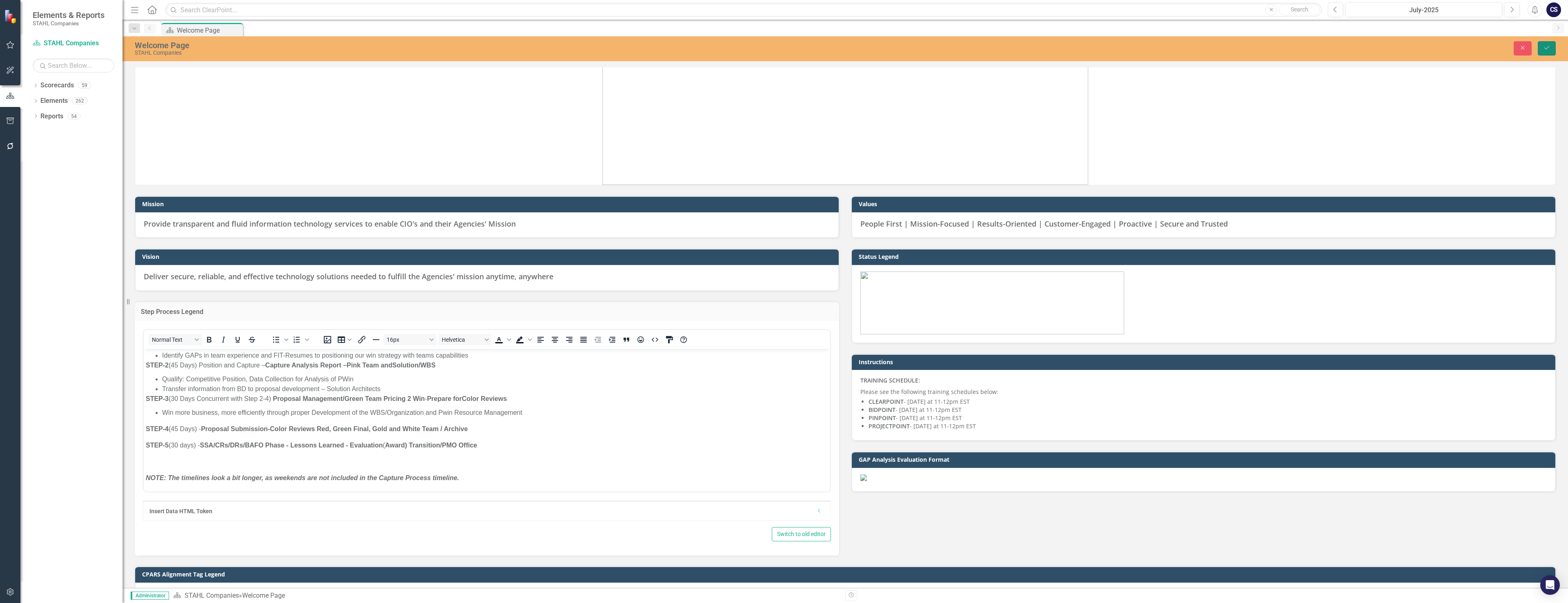
click at [1548, 45] on icon "Save" at bounding box center [1547, 47] width 7 height 5
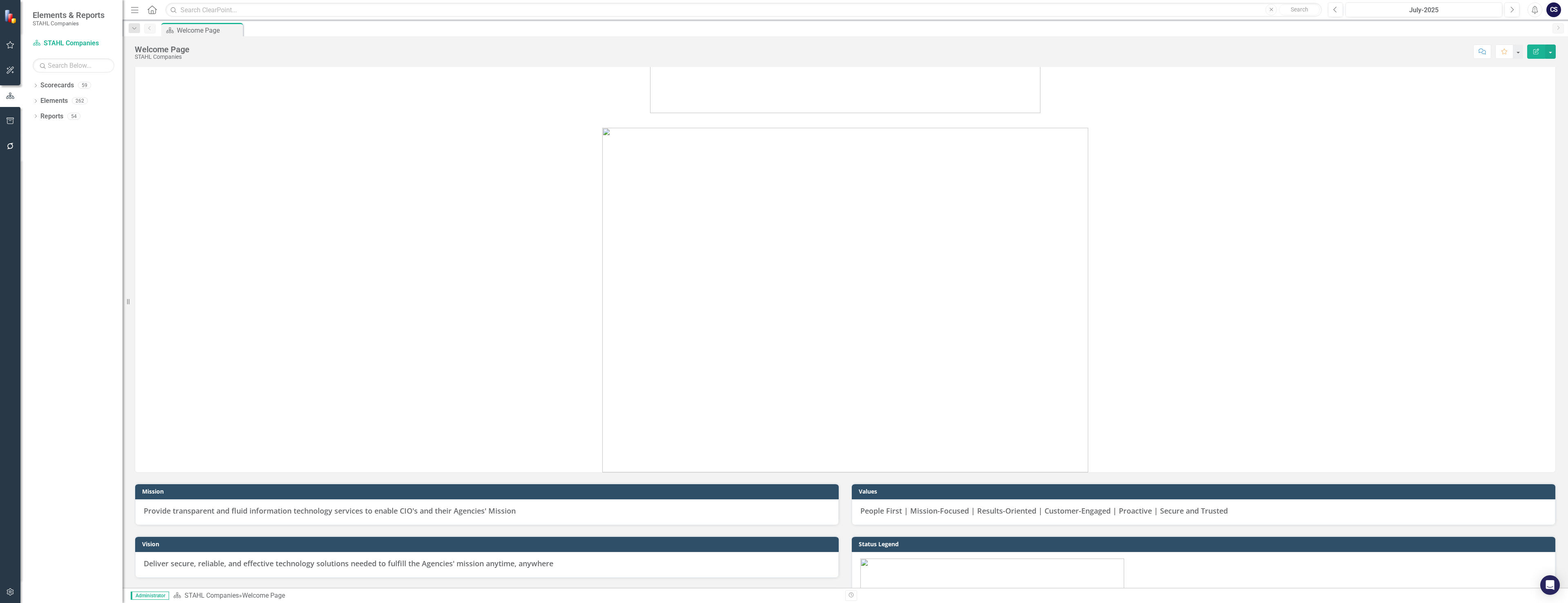
scroll to position [0, 0]
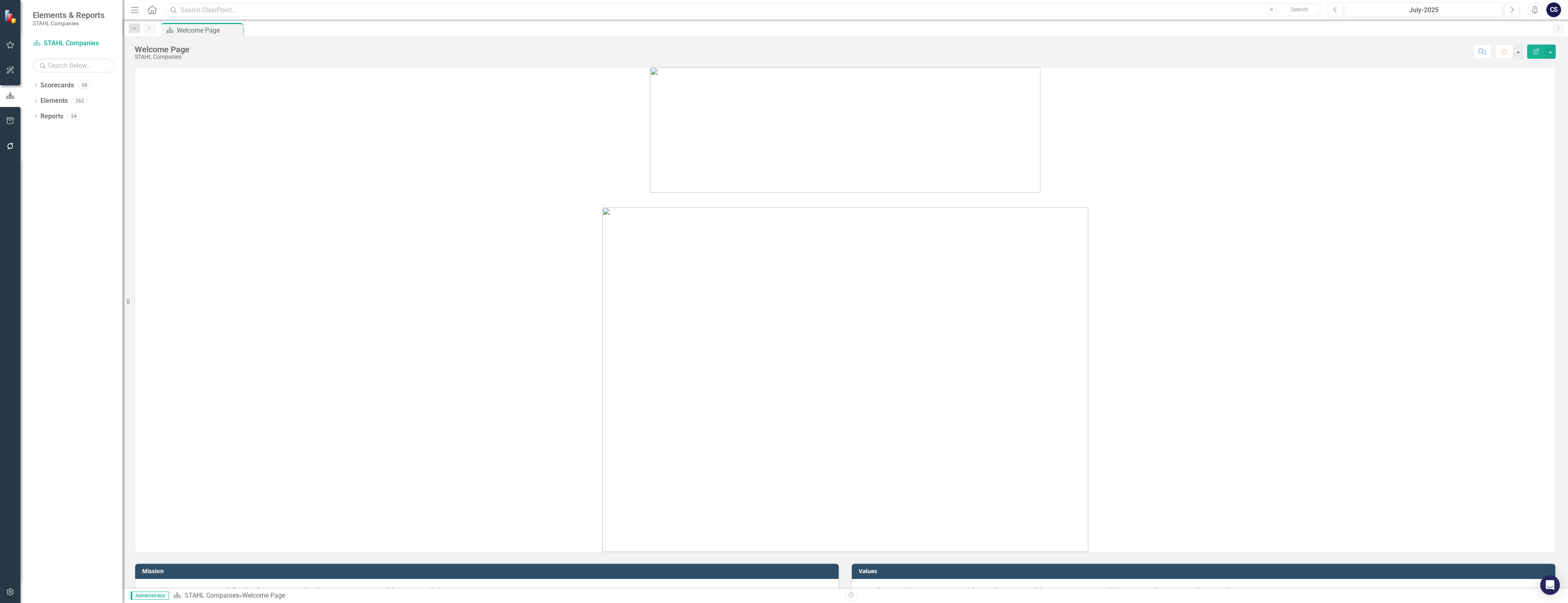
click at [203, 8] on input "text" at bounding box center [744, 10] width 1157 height 14
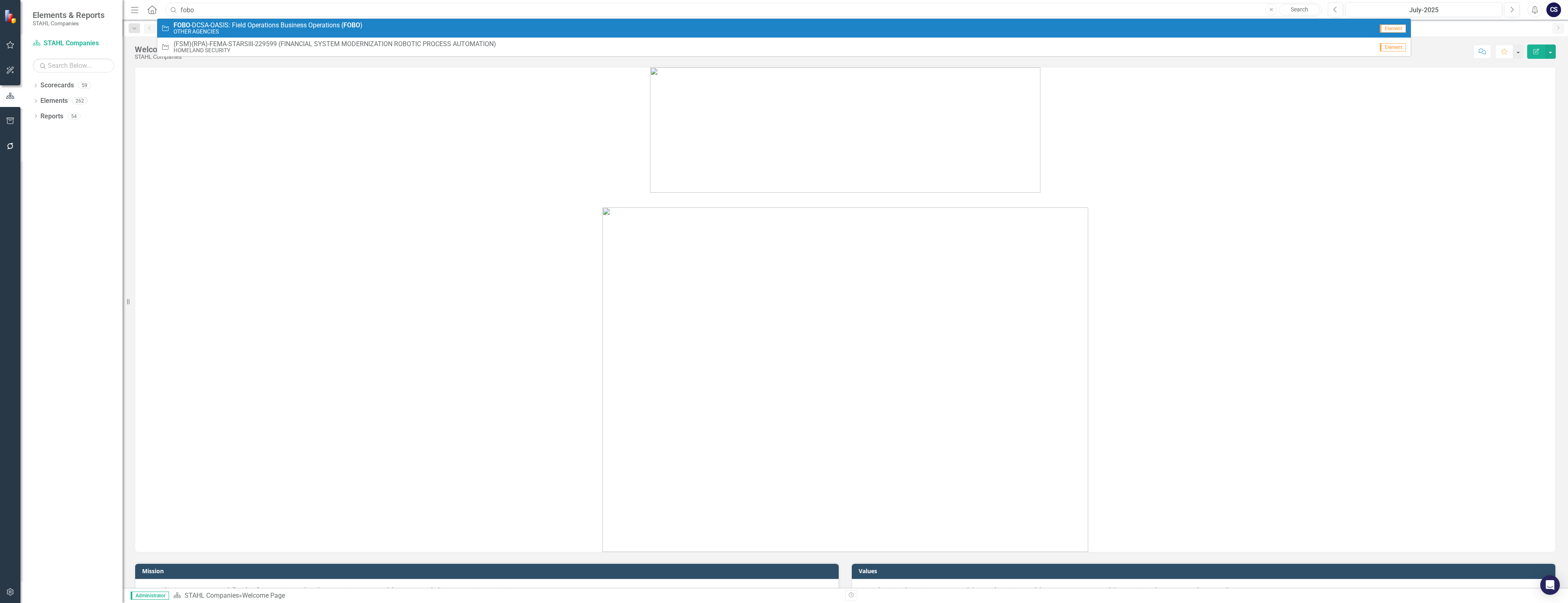
type input "fobo"
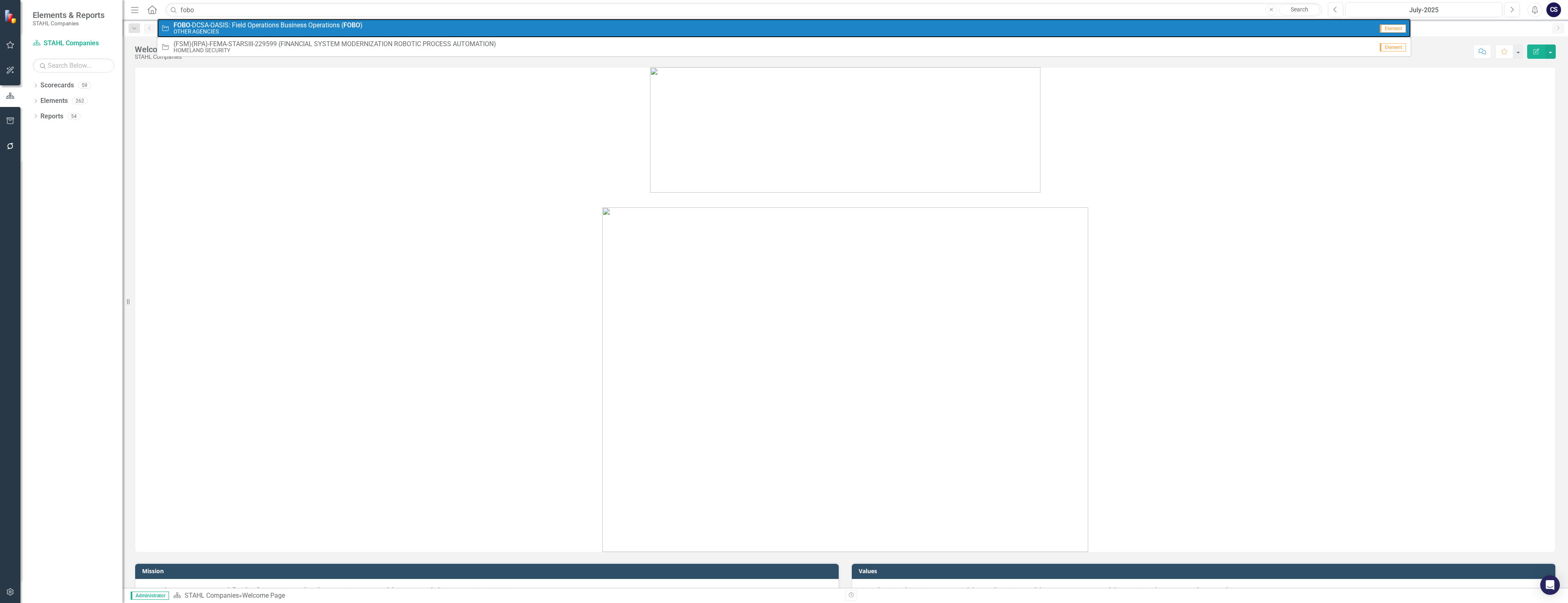
click at [224, 23] on span "FOBO -DCSA-OASIS: Field Operations Business Operations ( FOBO )" at bounding box center [268, 26] width 189 height 7
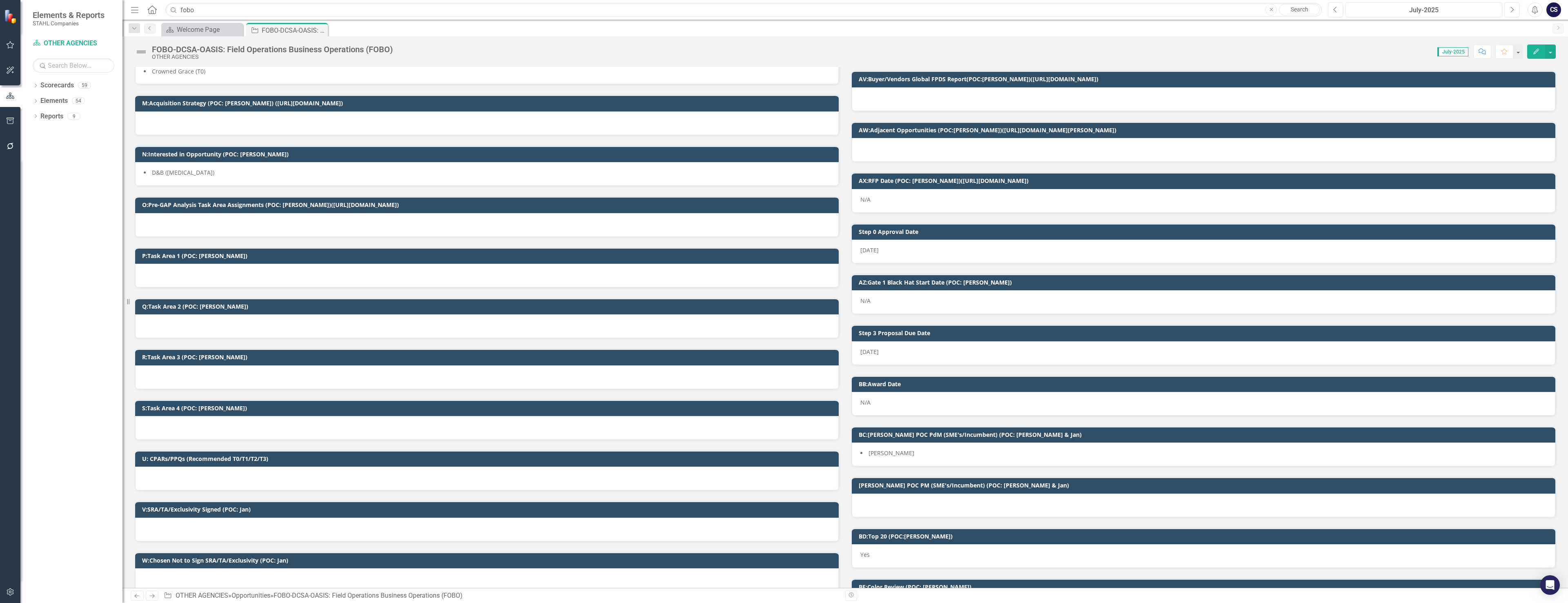
scroll to position [449, 0]
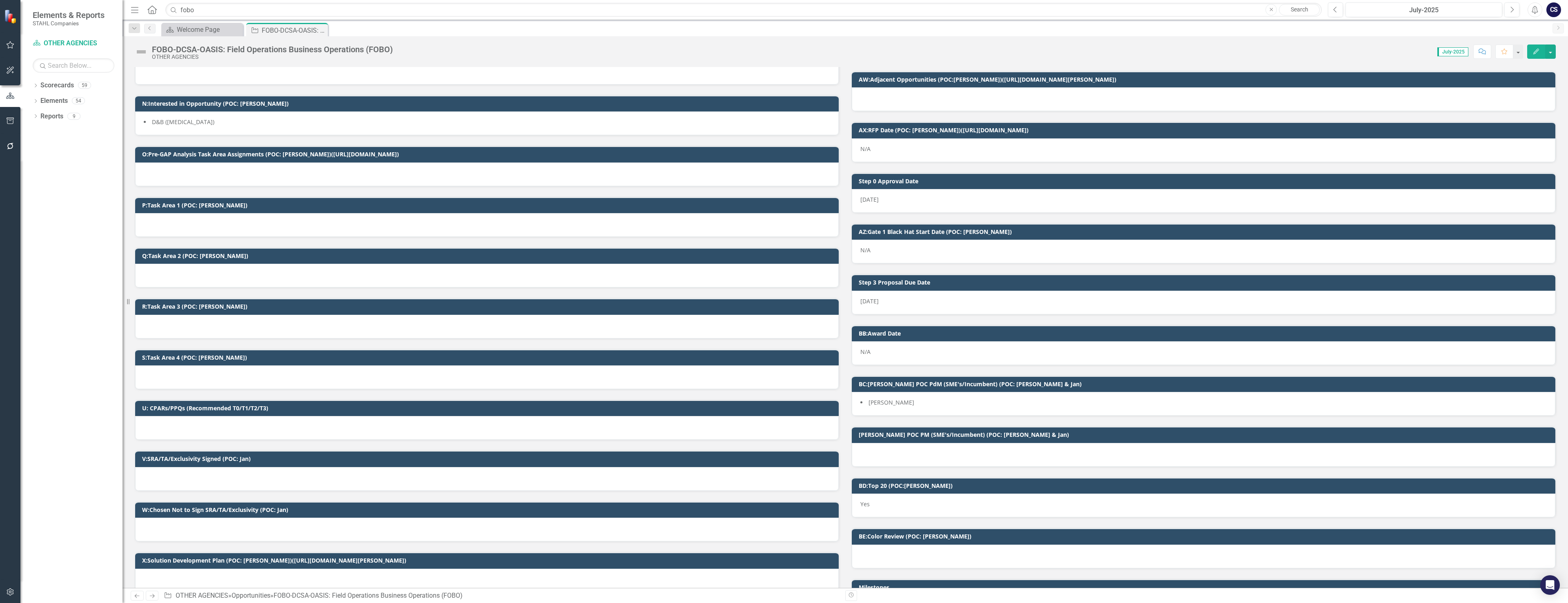
click at [198, 483] on div at bounding box center [487, 478] width 704 height 24
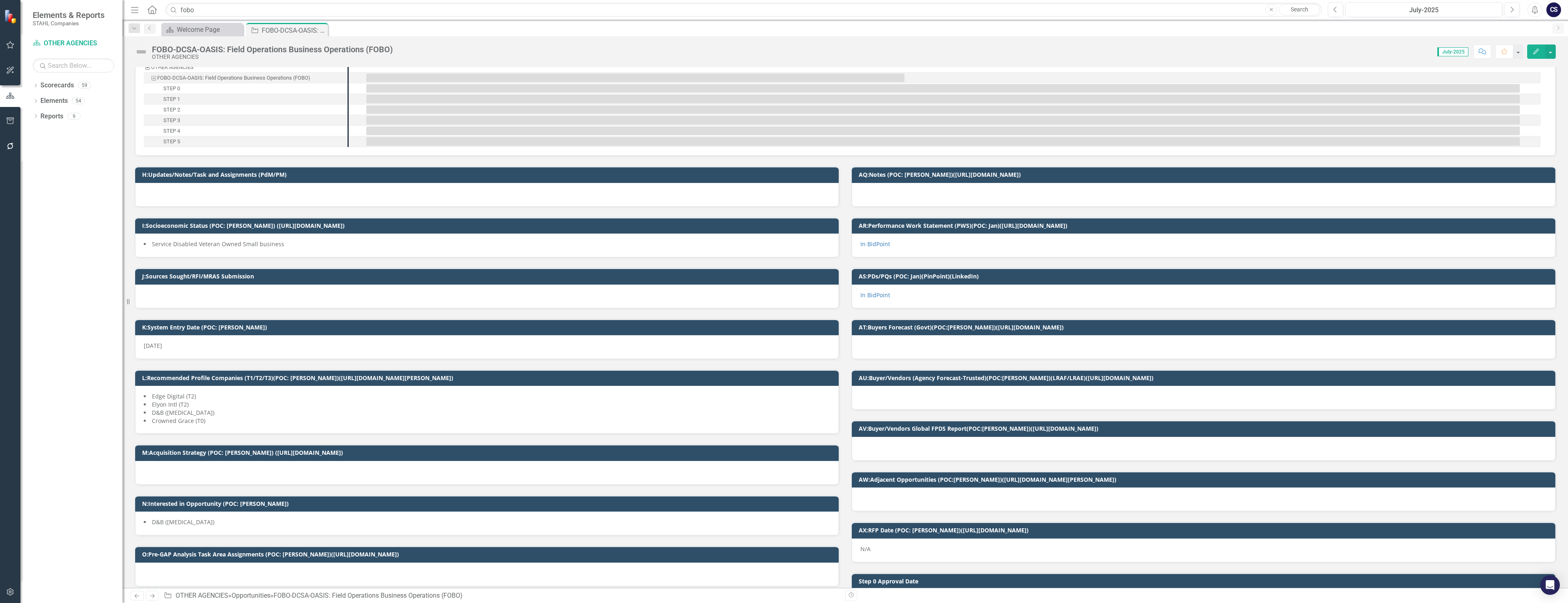
scroll to position [0, 0]
